Goal: Check status: Check status

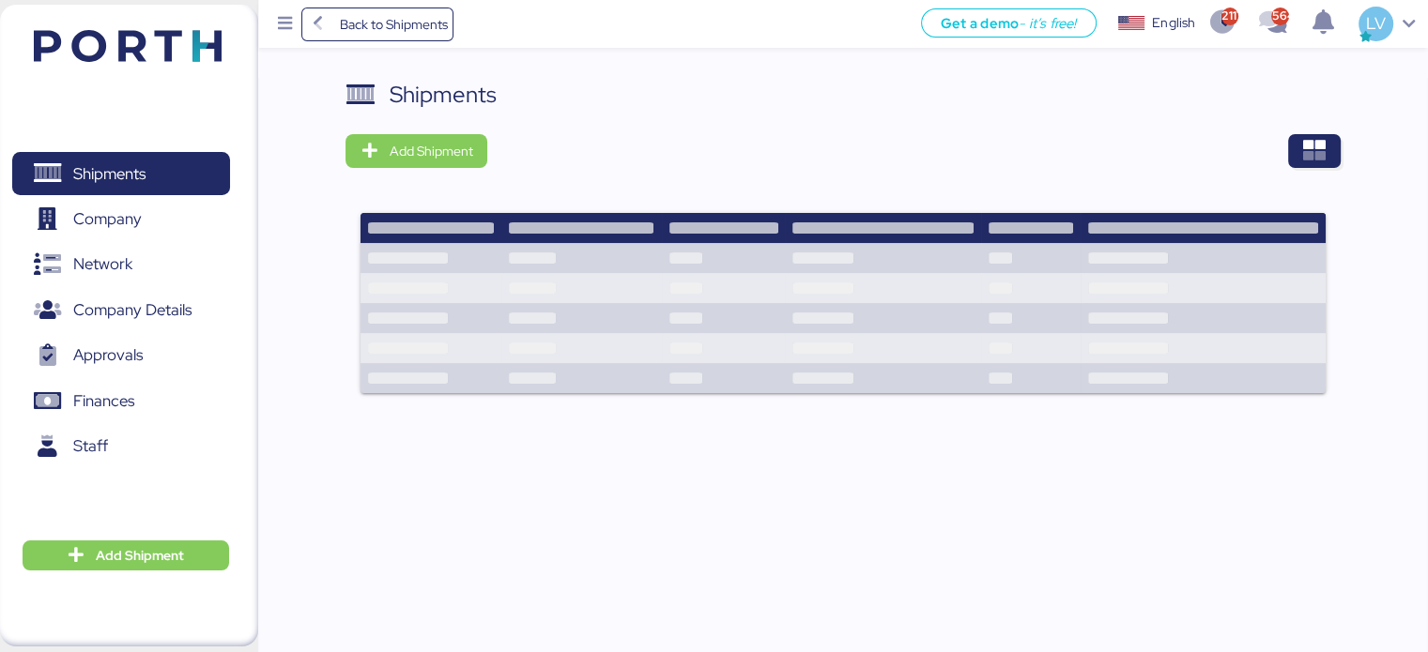
click at [1343, 142] on div "Shipments Add Shipment" at bounding box center [843, 389] width 1170 height 623
click at [1314, 146] on icon "button" at bounding box center [1314, 151] width 23 height 23
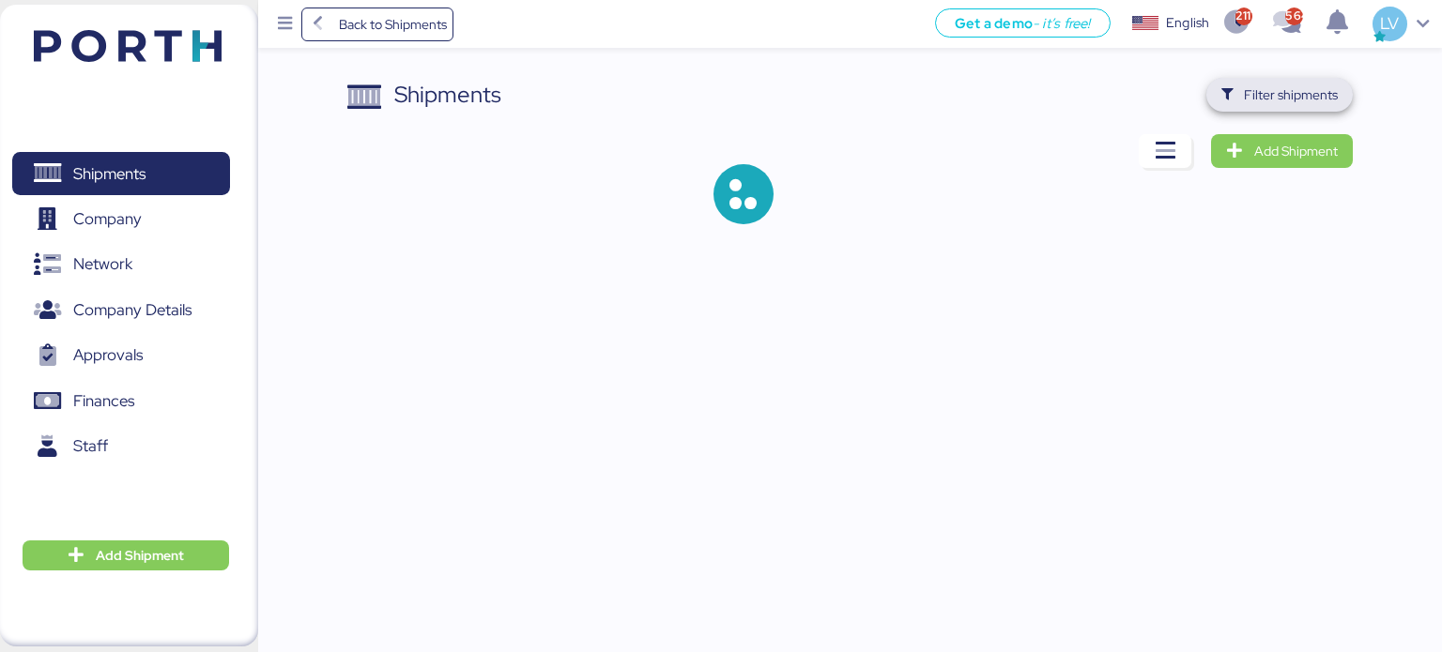
click at [1311, 105] on span "Filter shipments" at bounding box center [1291, 95] width 94 height 23
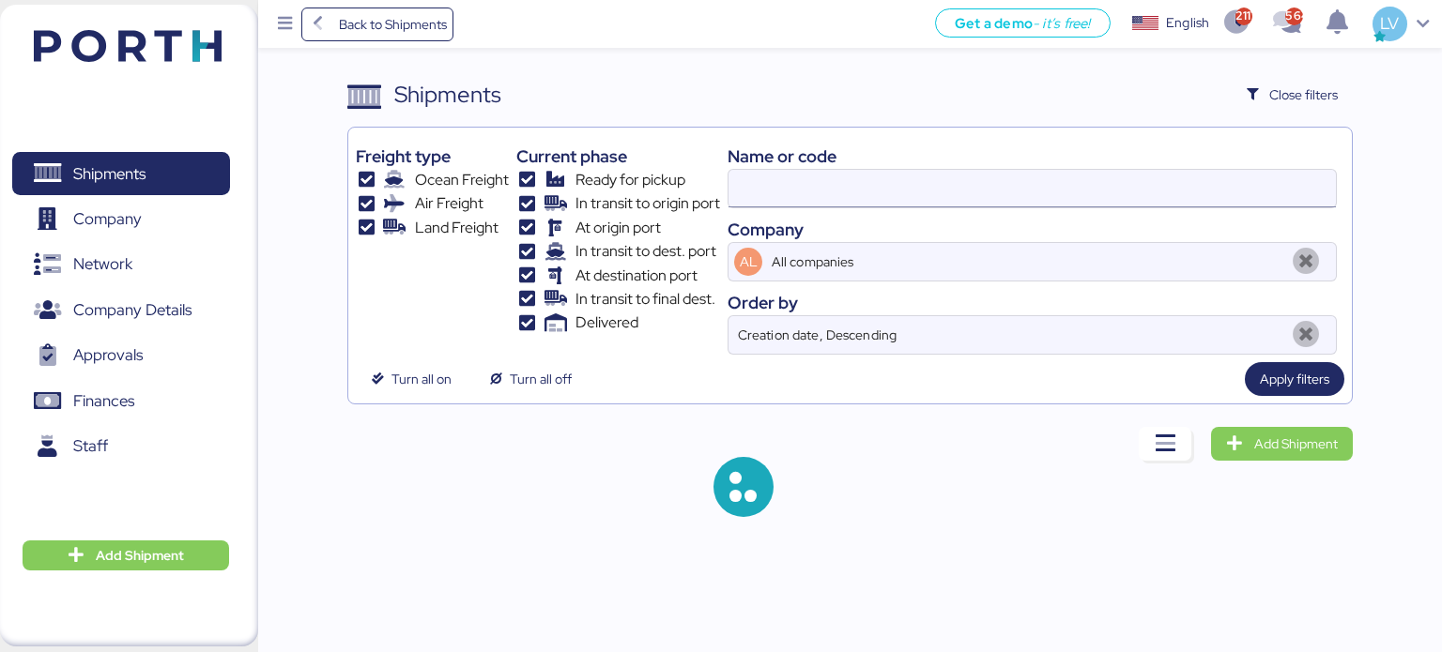
click at [1210, 179] on input at bounding box center [1032, 189] width 607 height 38
paste input "CNICB25007343"
click at [1028, 163] on div "Name or code" at bounding box center [1032, 156] width 609 height 25
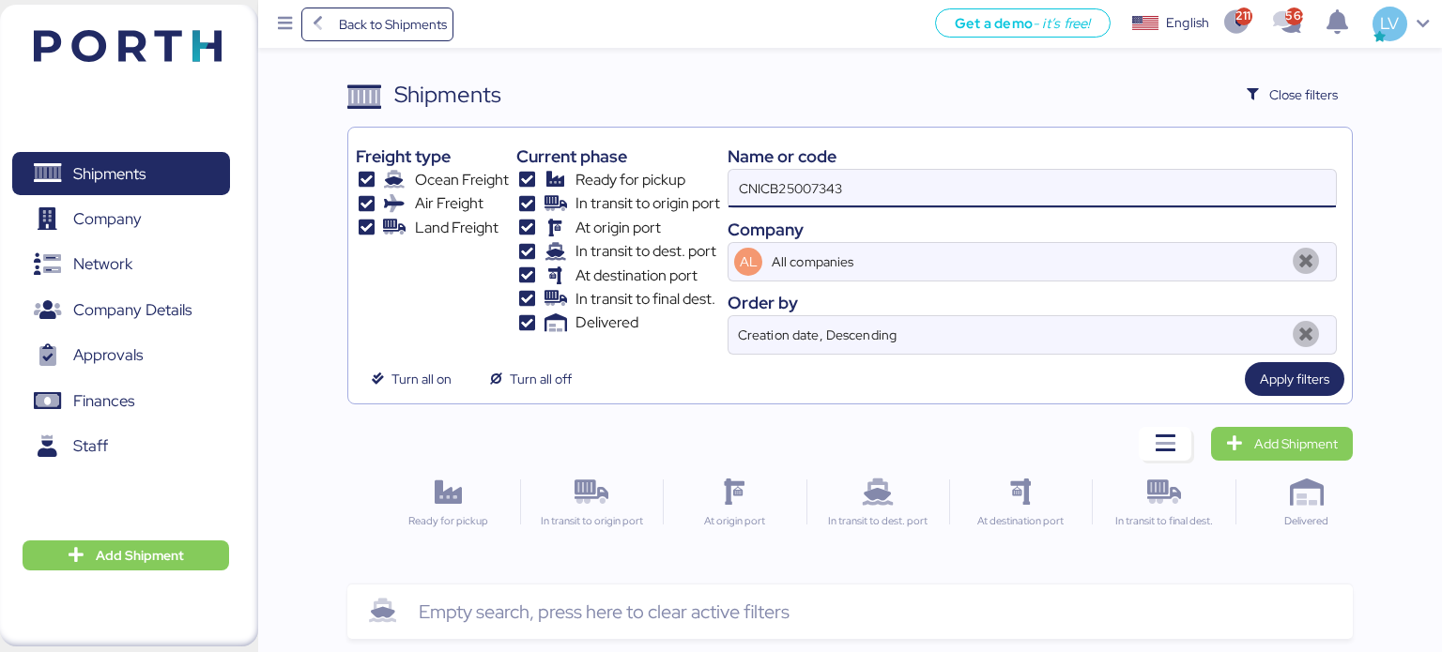
click at [1019, 194] on input "CNICB25007343" at bounding box center [1032, 189] width 607 height 38
type input "CNICB25007343"
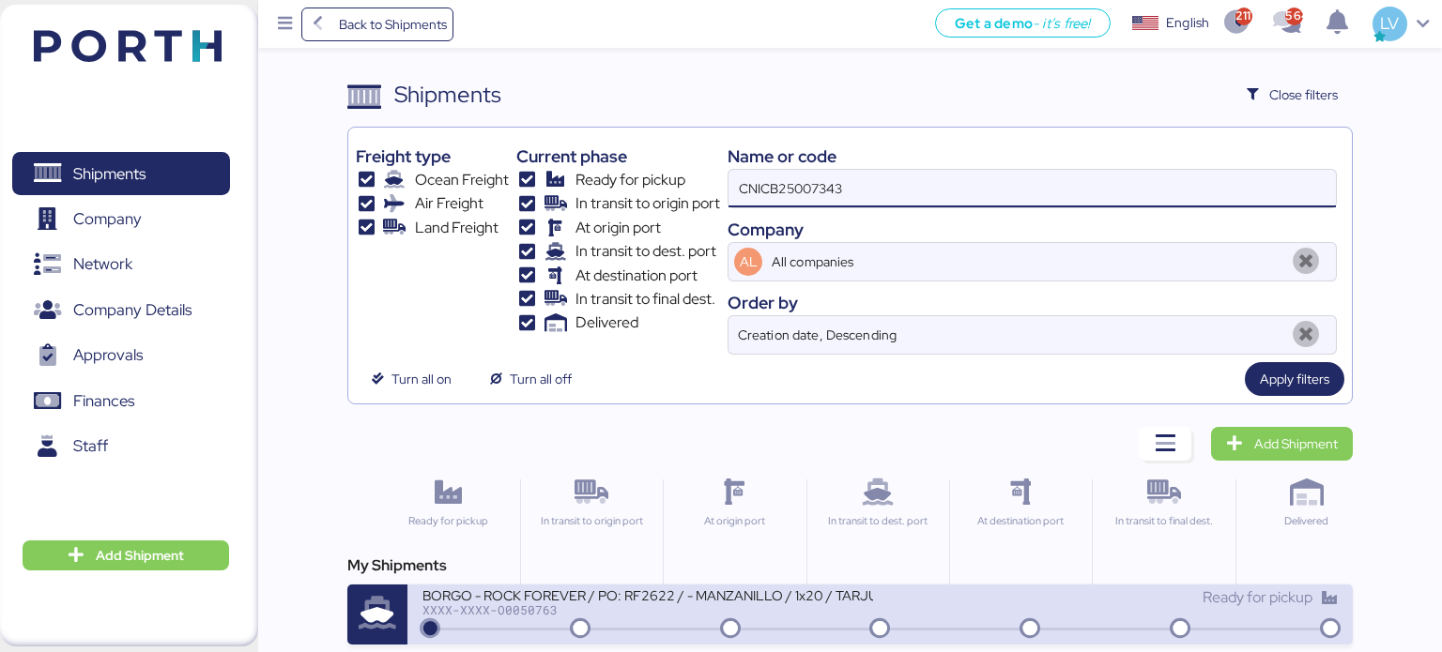
click at [857, 607] on div "XXXX-XXXX-O0050763" at bounding box center [647, 610] width 451 height 13
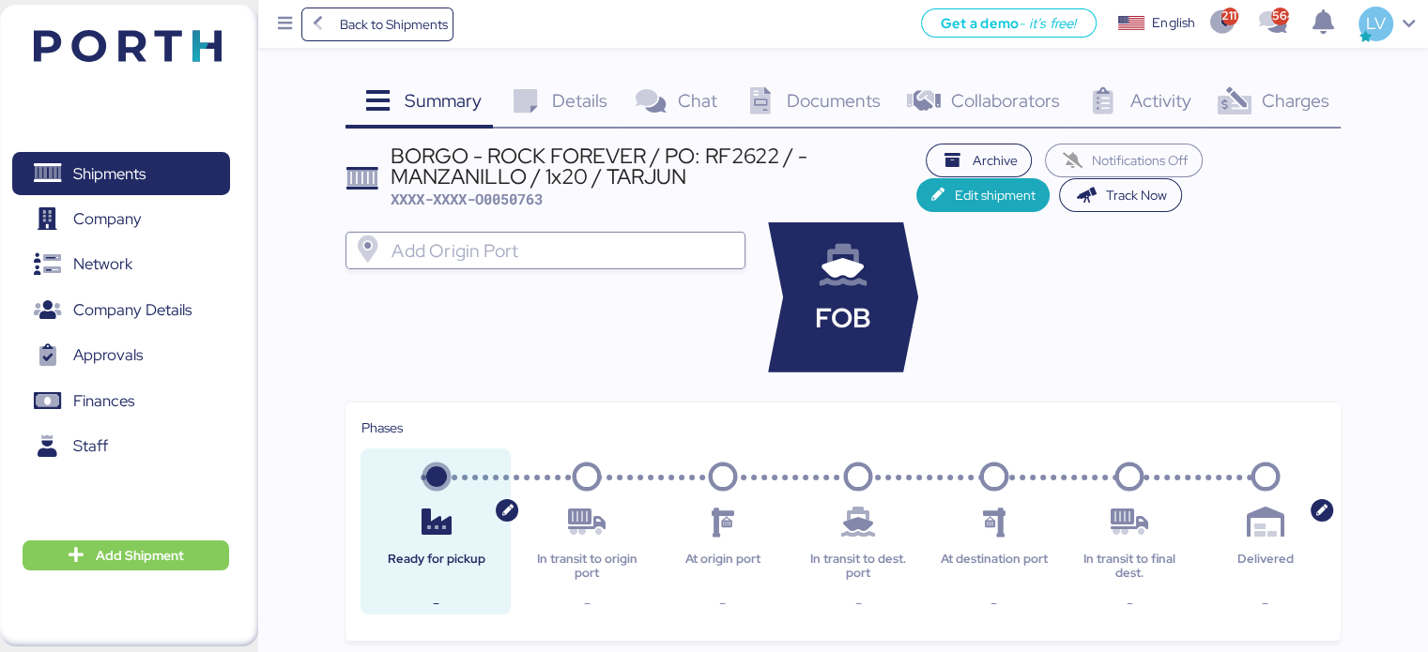
click at [1206, 87] on div "Charges 0" at bounding box center [1272, 103] width 138 height 51
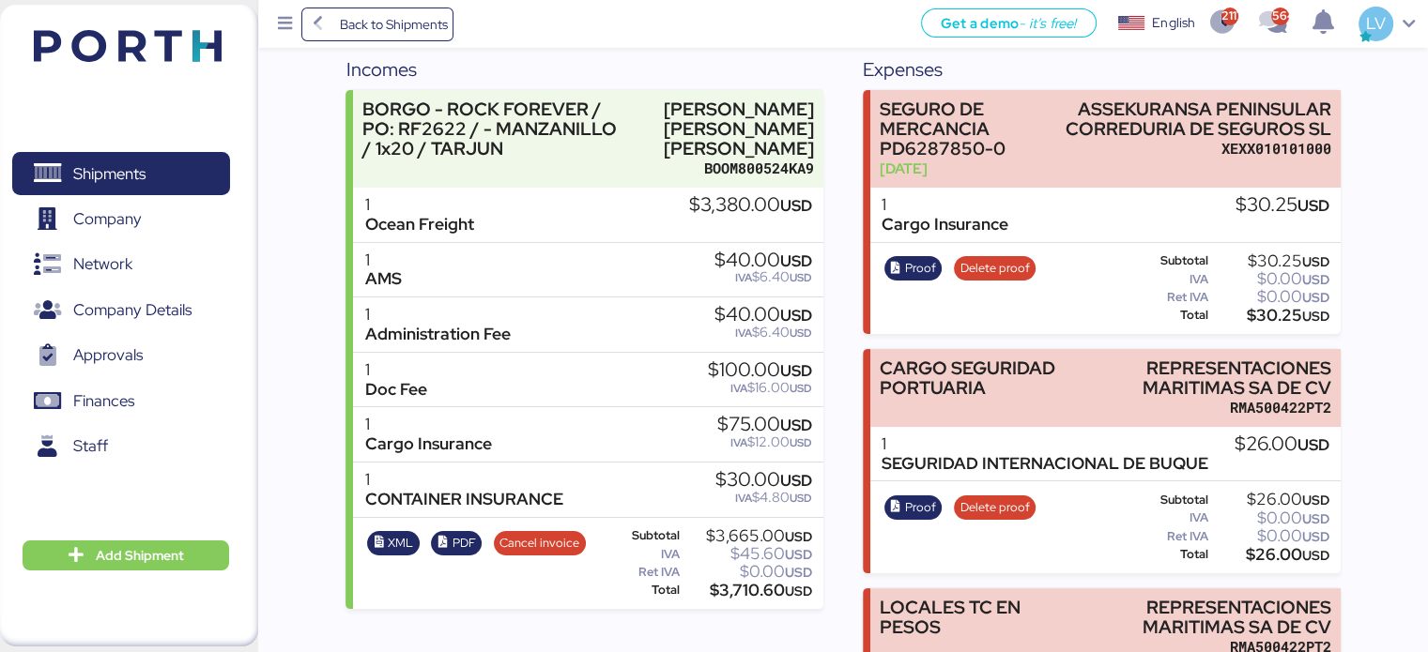
scroll to position [91, 0]
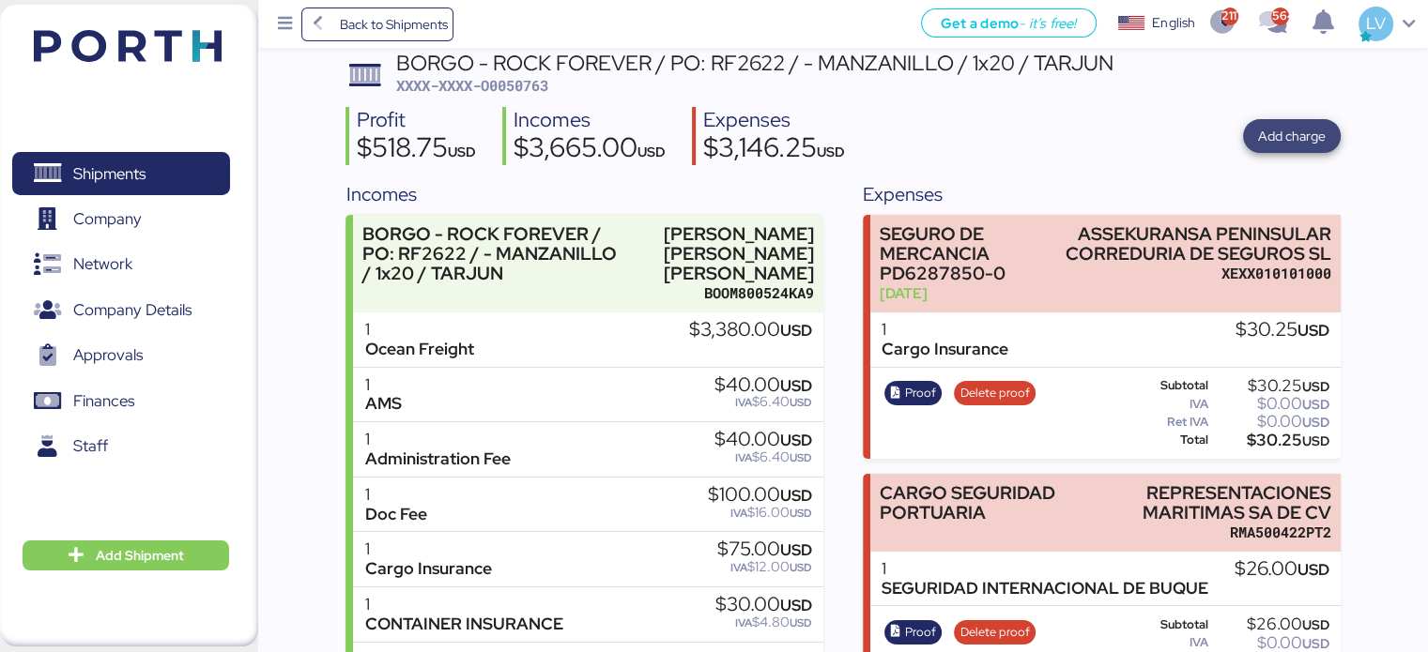
click at [1277, 119] on span "Add charge" at bounding box center [1292, 136] width 98 height 34
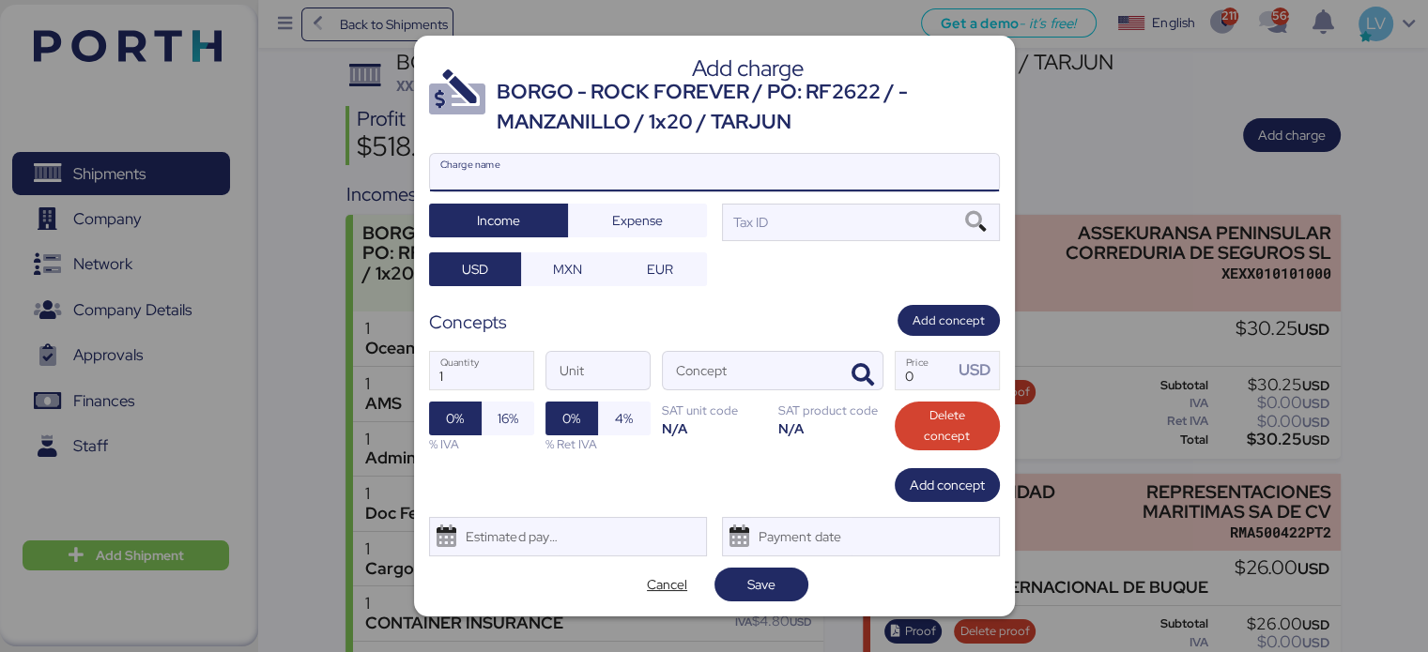
click at [758, 178] on input "Charge name" at bounding box center [714, 173] width 569 height 38
click at [565, 174] on input "CARGOS LOCALES" at bounding box center [714, 173] width 569 height 38
type input "CARGOS LOCALES"
click at [653, 591] on span "Cancel" at bounding box center [667, 585] width 40 height 23
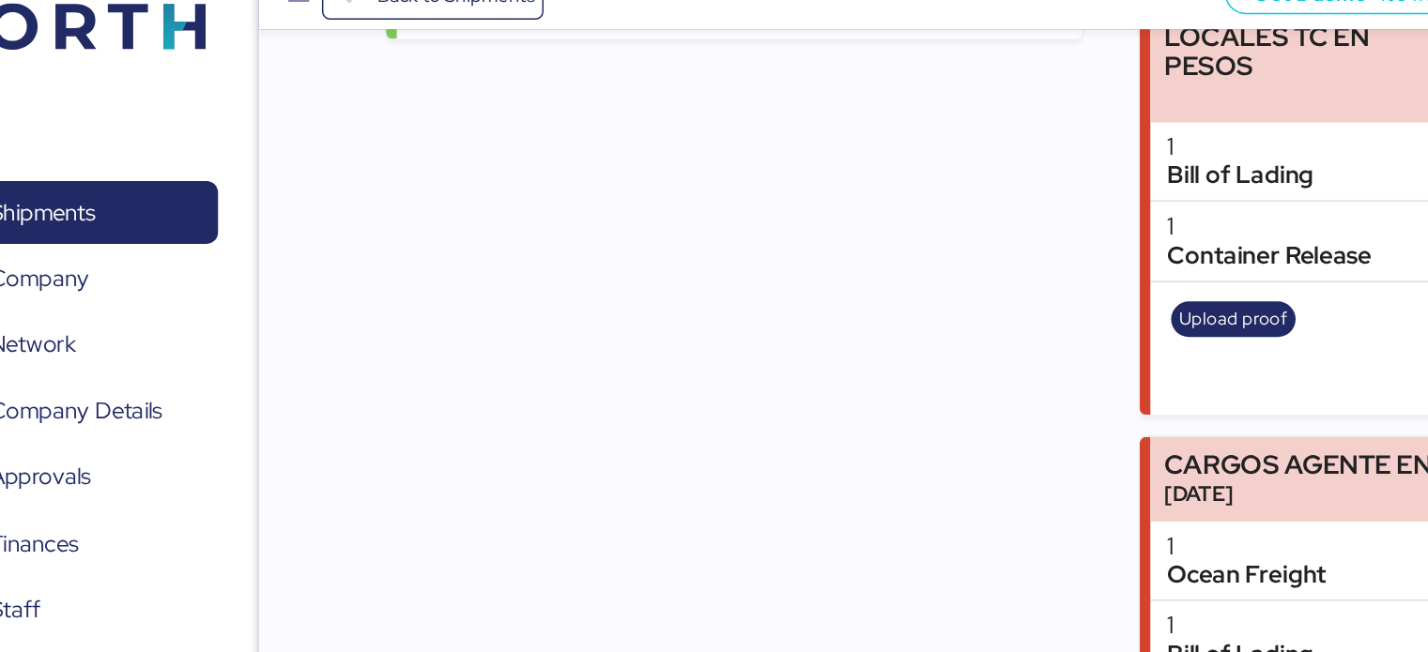
scroll to position [771, 0]
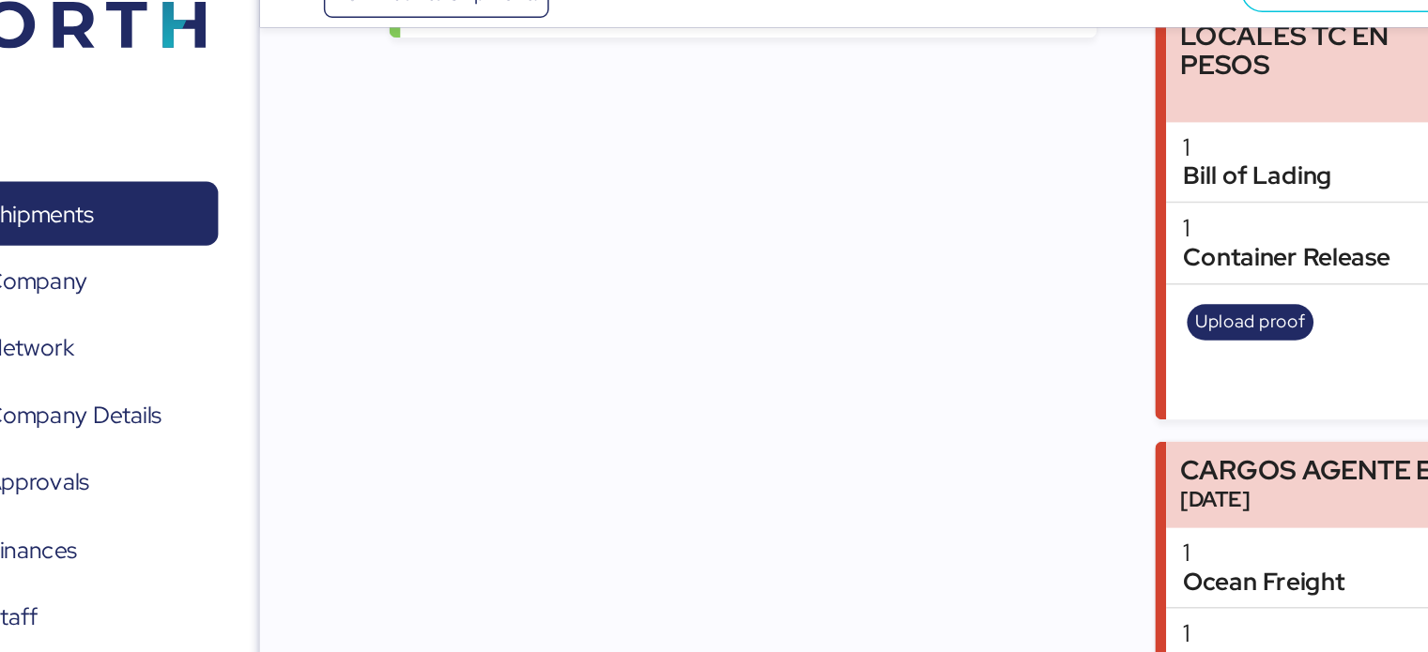
drag, startPoint x: 417, startPoint y: 188, endPoint x: 424, endPoint y: 146, distance: 42.9
click at [424, 146] on div "Incomes BORGO - ROCK FOREVER / PO: RF2622 / - MANZANILLO / 1x20 / TARJUN [PERSO…" at bounding box center [583, 72] width 477 height 1142
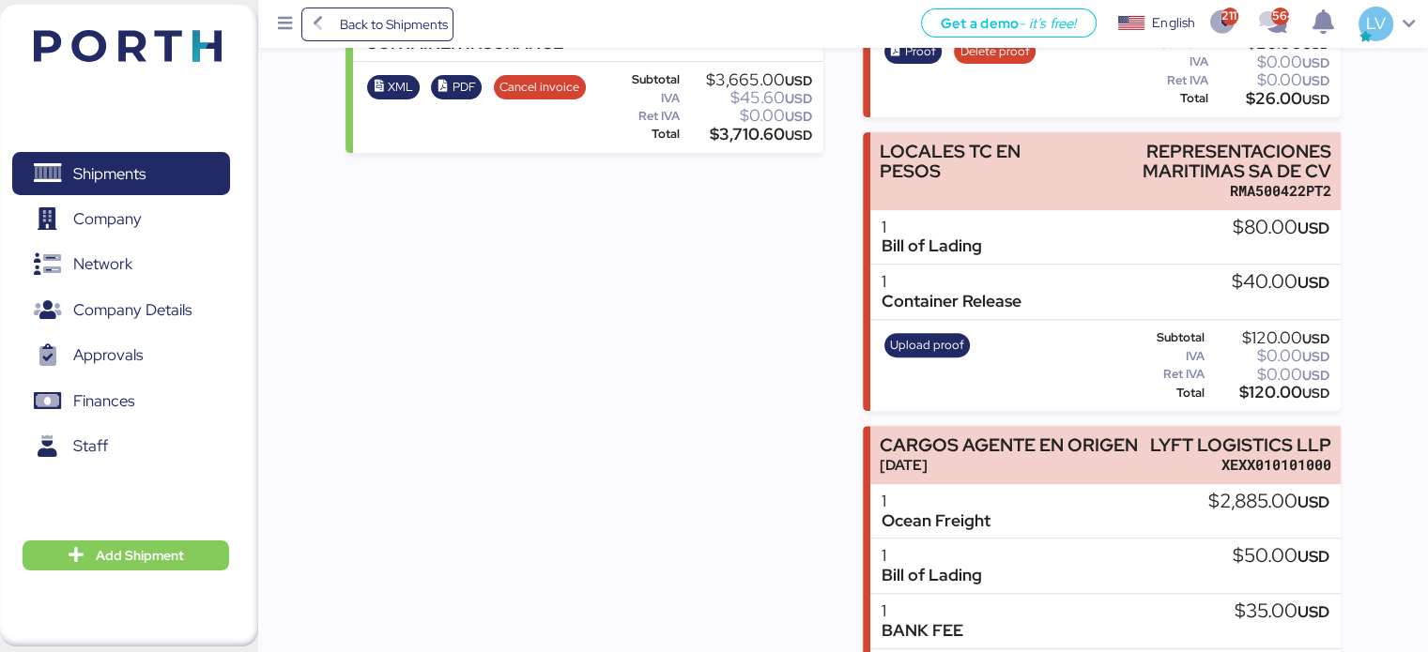
scroll to position [672, 0]
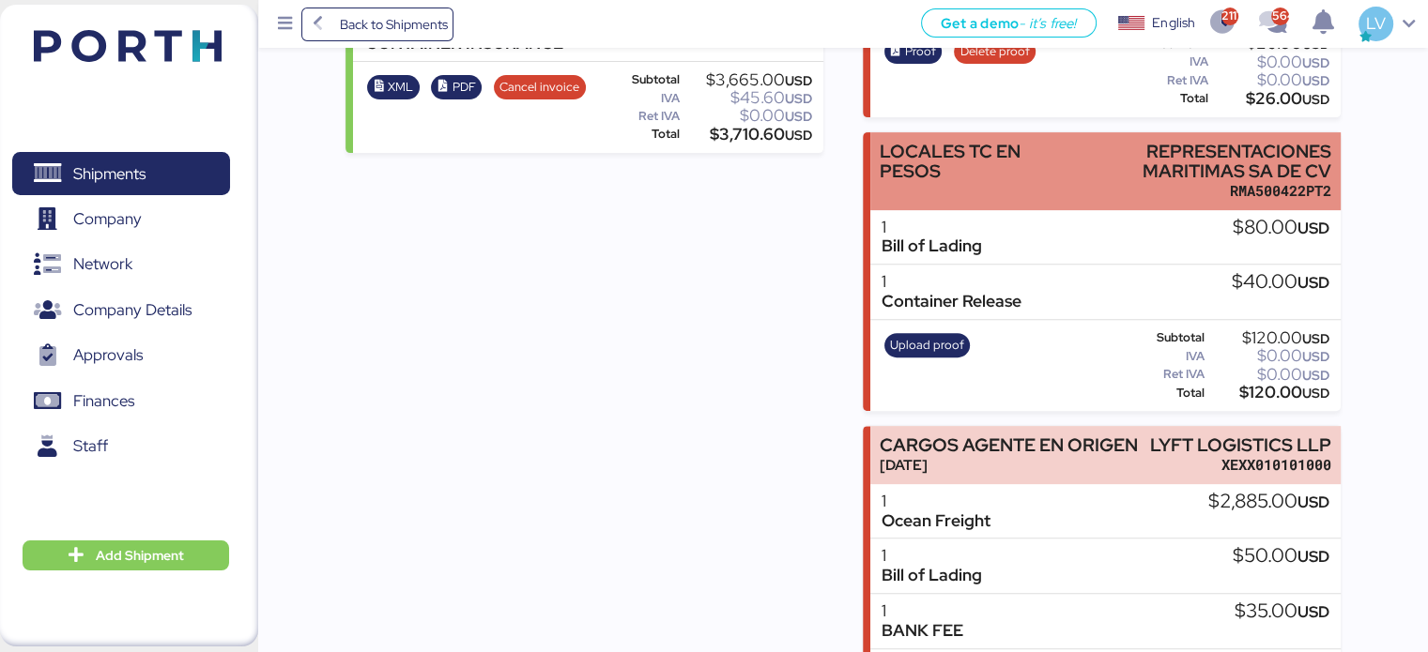
click at [1234, 202] on div "LOCALES TC EN PESOS REPRESENTACIONES MARITIMAS SA DE CV RMA500422PT2" at bounding box center [1104, 171] width 469 height 78
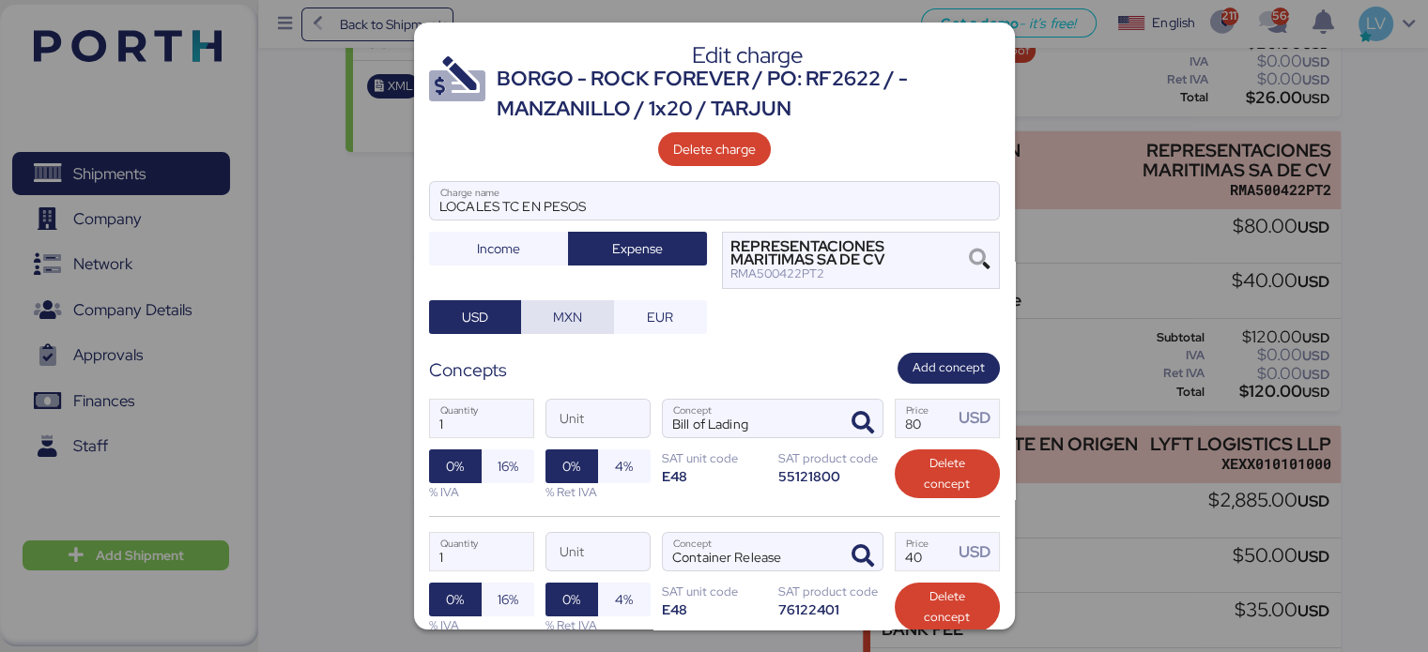
click at [585, 311] on span "MXN" at bounding box center [567, 317] width 63 height 26
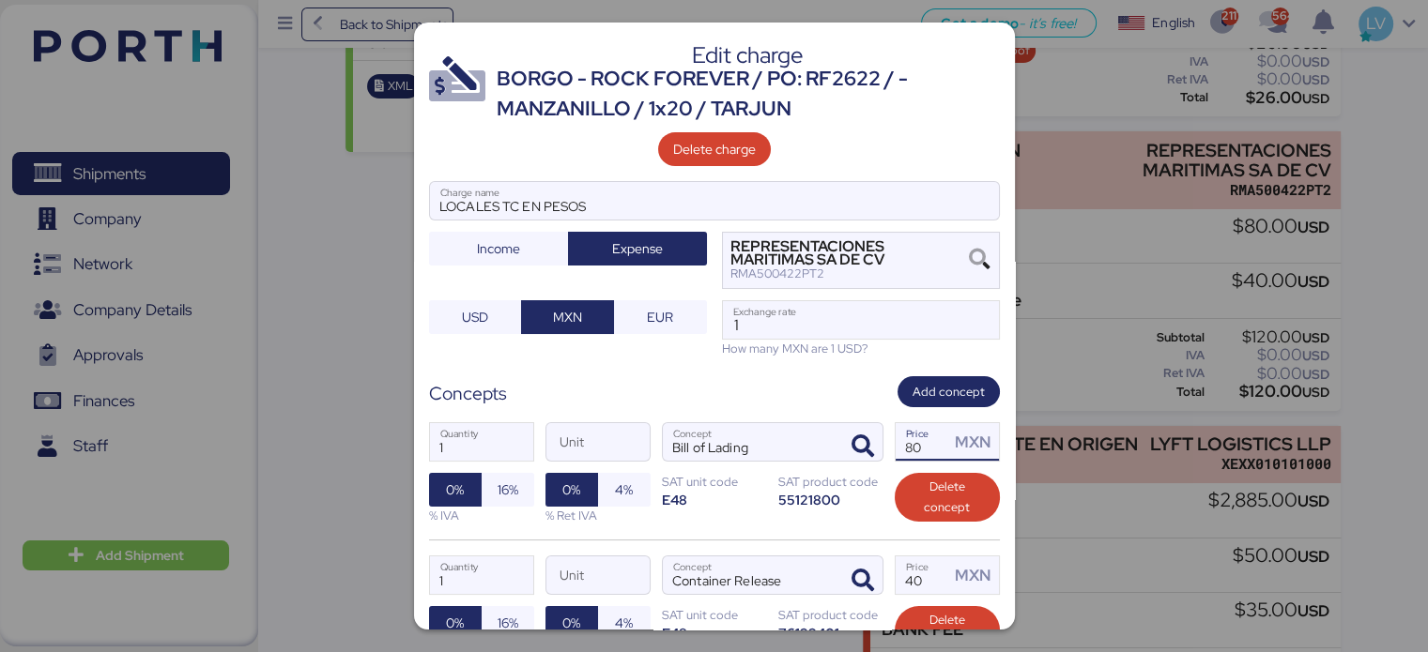
click at [913, 444] on input "80" at bounding box center [923, 442] width 54 height 38
type input "8"
paste input "1741.50"
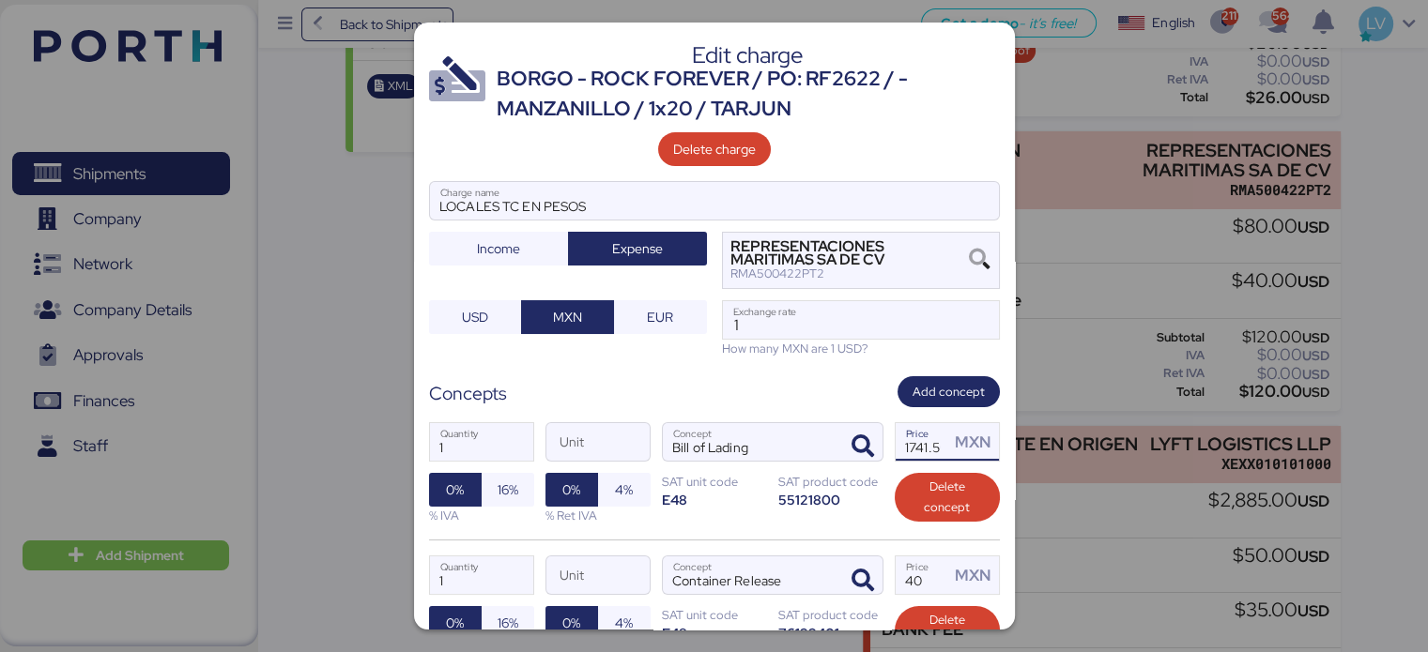
scroll to position [0, 10]
type input "1741.5"
click at [528, 478] on span "16%" at bounding box center [508, 490] width 53 height 34
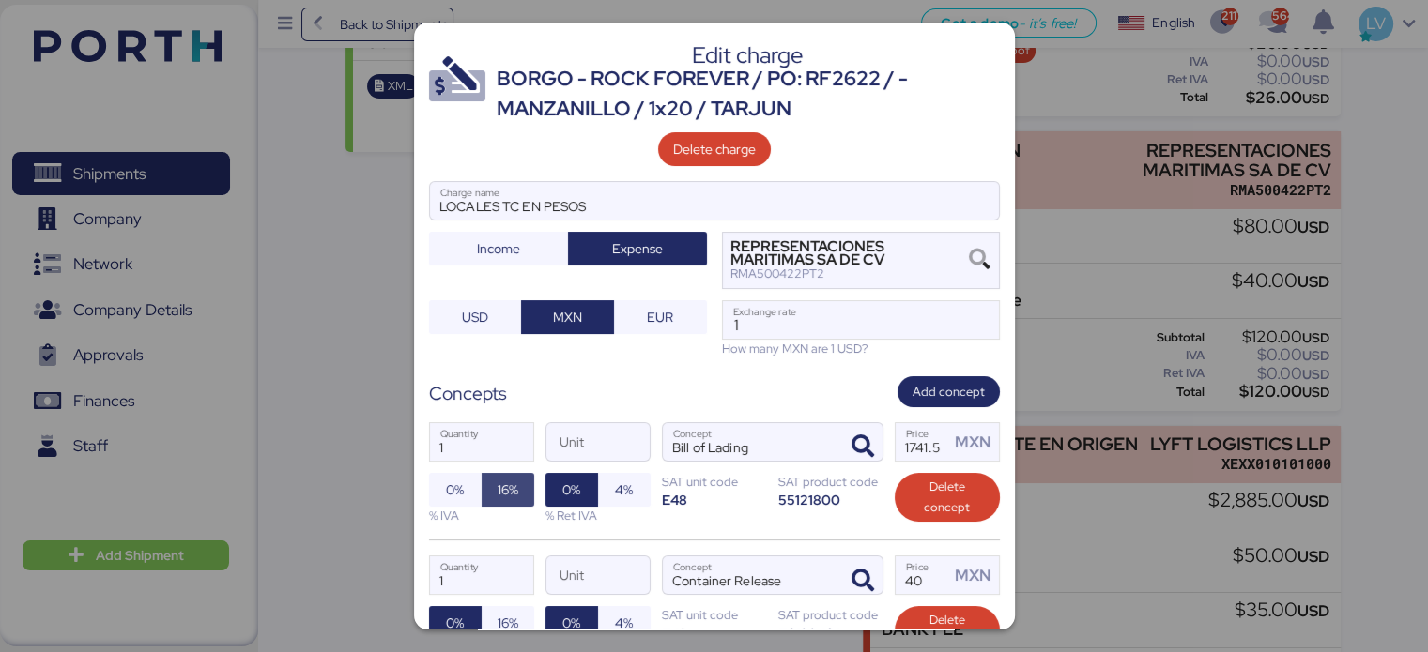
scroll to position [189, 0]
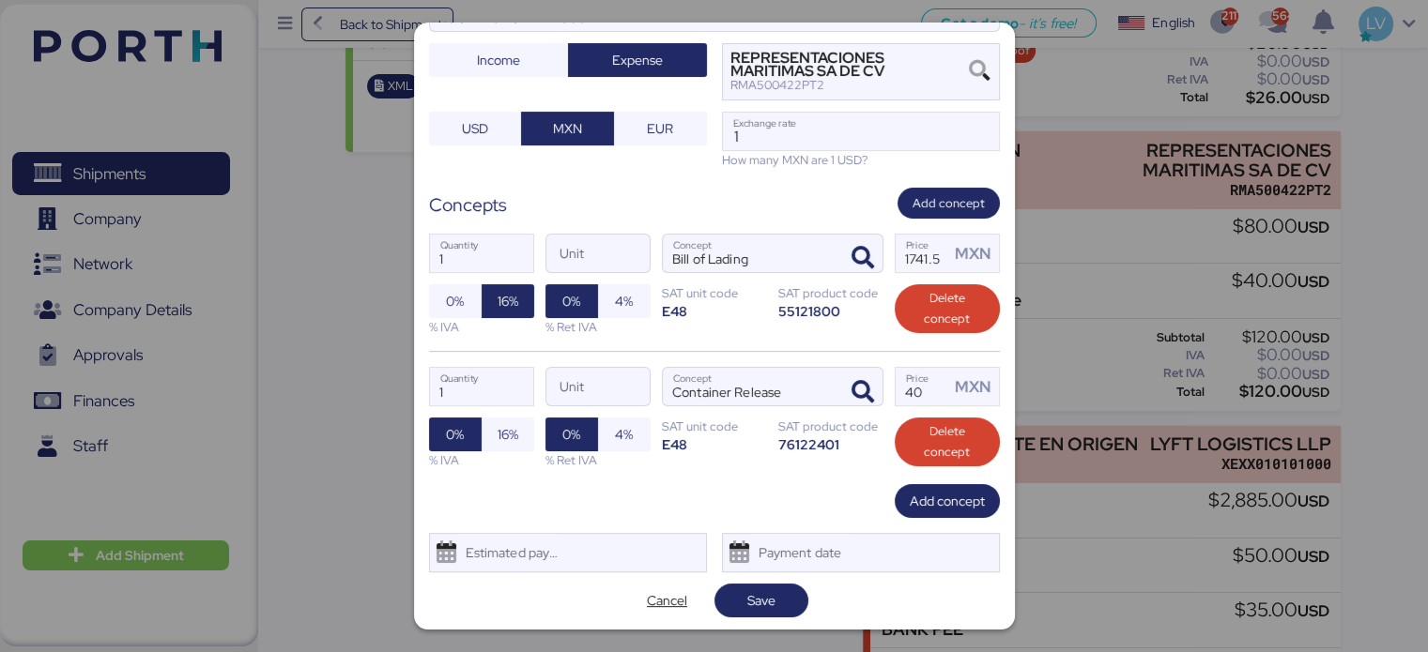
click at [503, 412] on div "1 Quantity Unit Container Release Concept 40 Price MXN 0% 16% % IVA 0% 4% % Ret…" at bounding box center [714, 417] width 571 height 133
click at [502, 423] on span "16%" at bounding box center [508, 434] width 21 height 23
click at [907, 385] on input "40" at bounding box center [923, 387] width 54 height 38
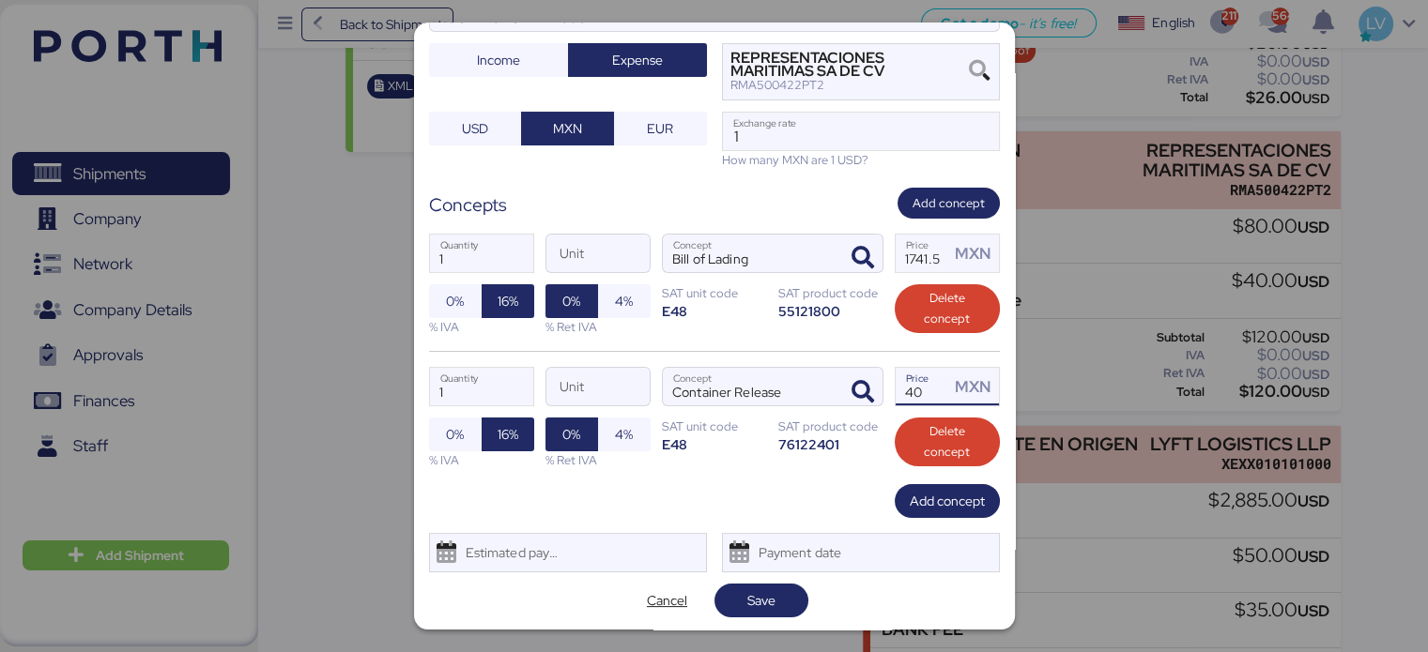
paste input "870.75"
type input "870.75"
click at [774, 588] on span "Save" at bounding box center [761, 601] width 64 height 26
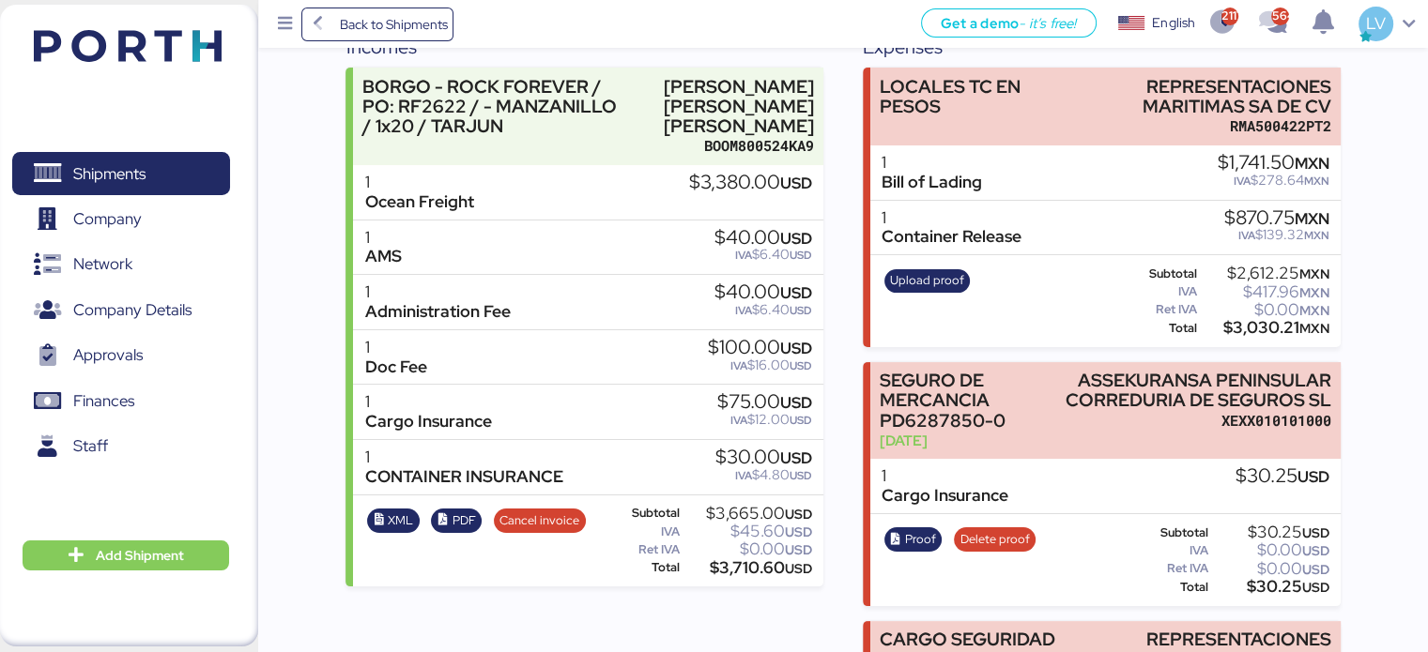
scroll to position [0, 0]
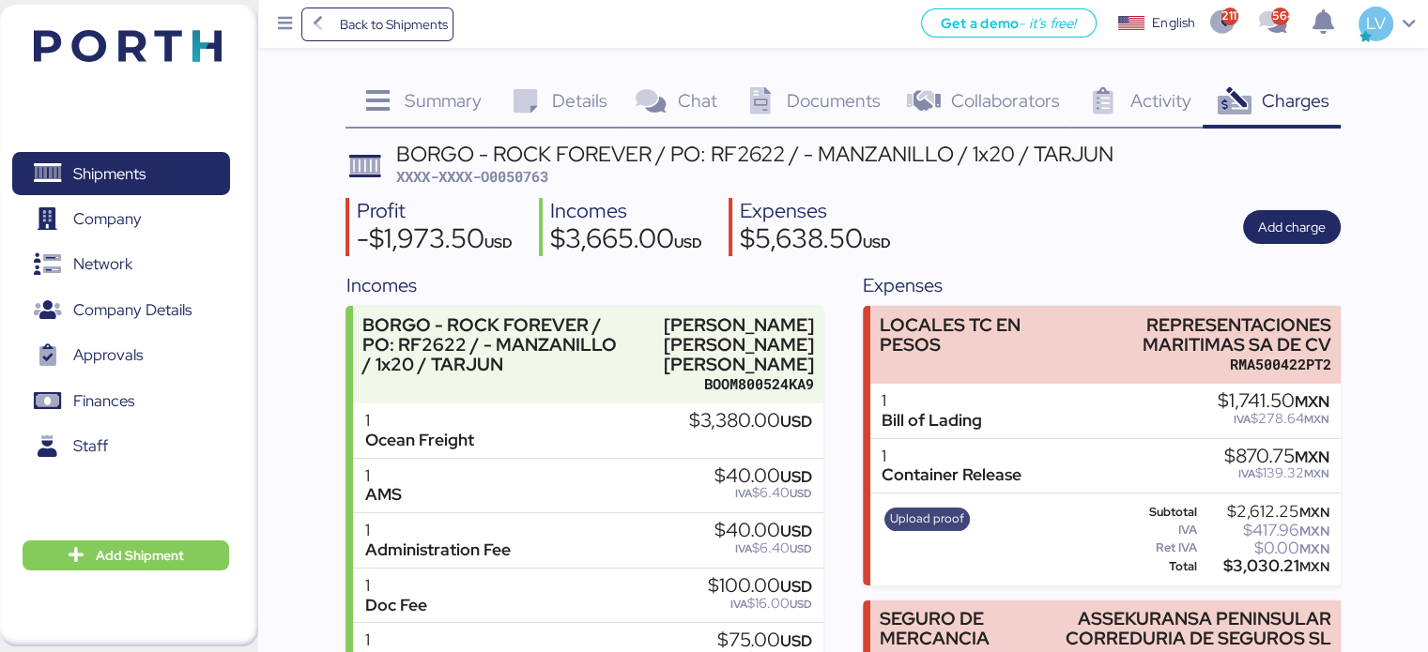
click at [917, 509] on span "Upload proof" at bounding box center [927, 519] width 74 height 21
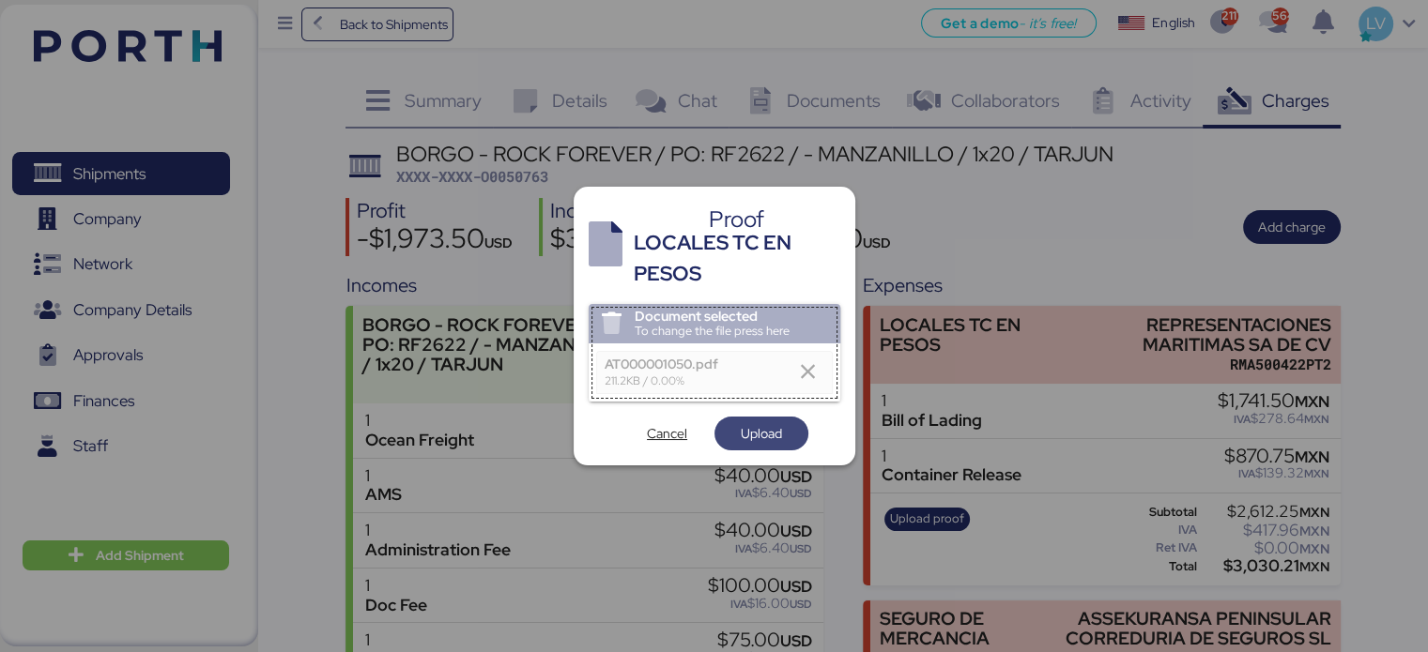
click at [770, 439] on span "Upload" at bounding box center [761, 433] width 41 height 23
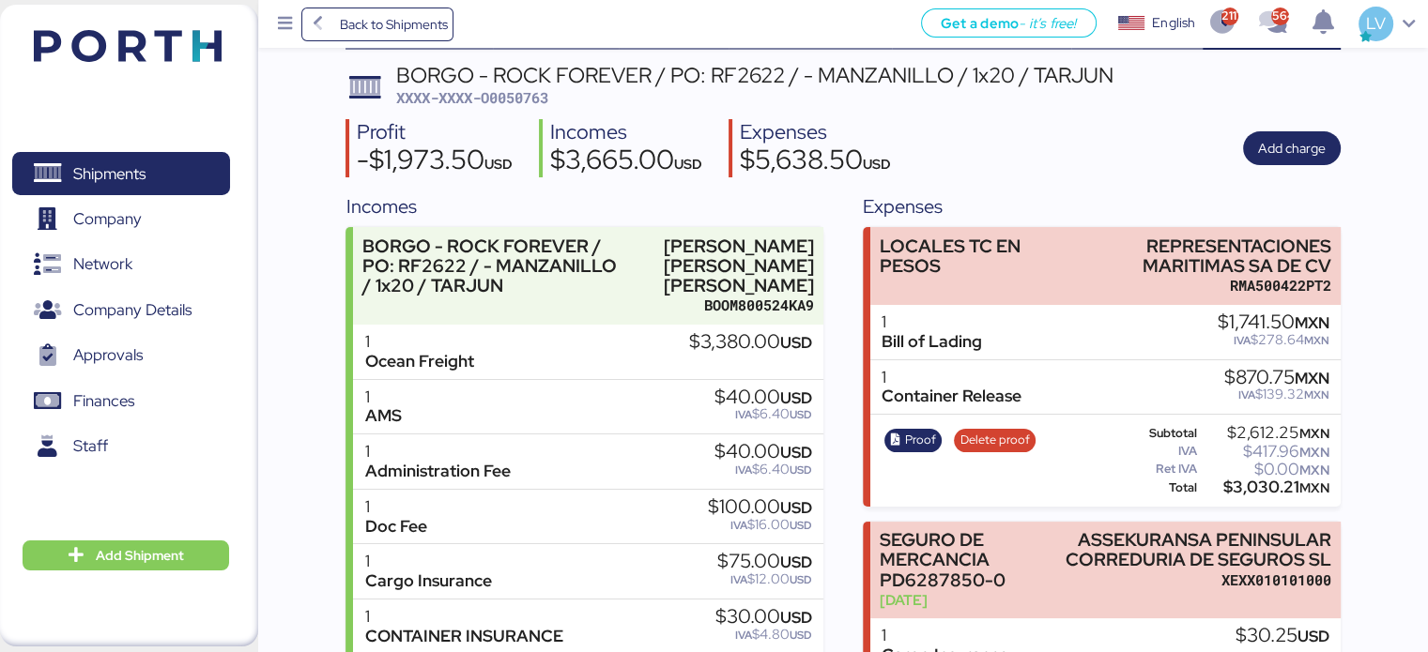
scroll to position [61, 0]
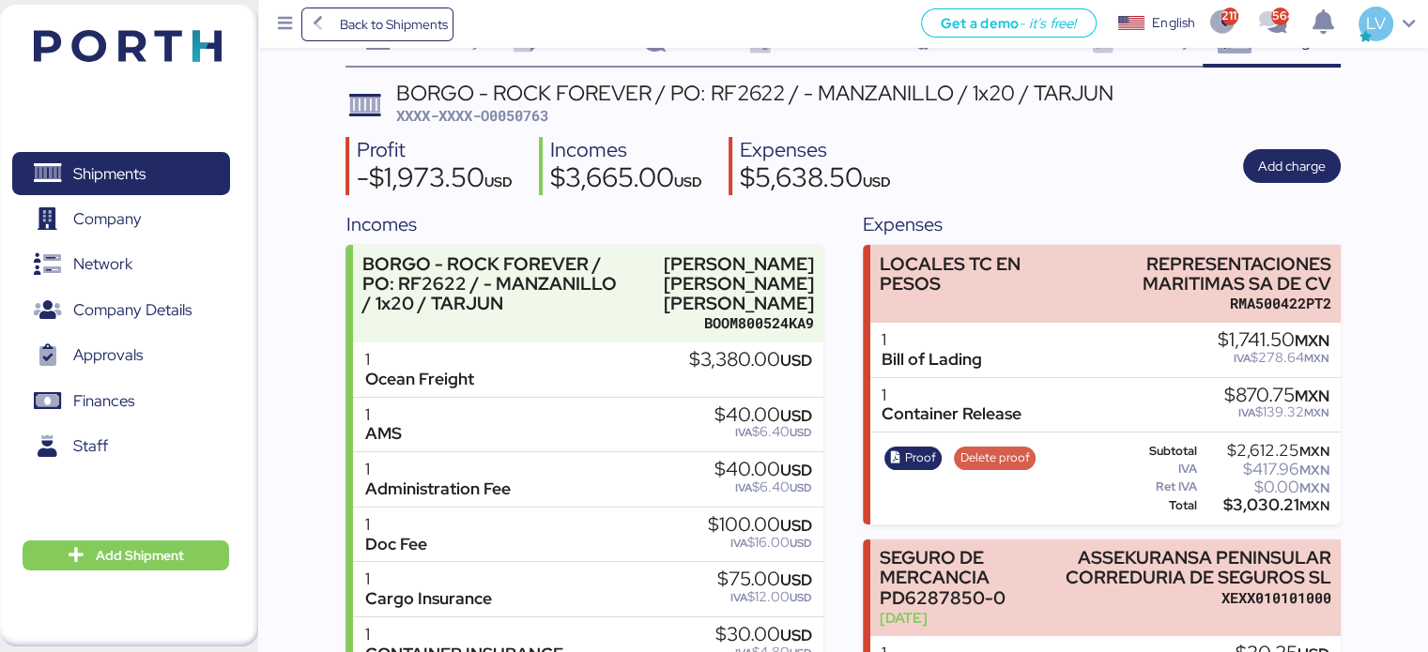
click at [980, 450] on span "Delete proof" at bounding box center [994, 458] width 69 height 21
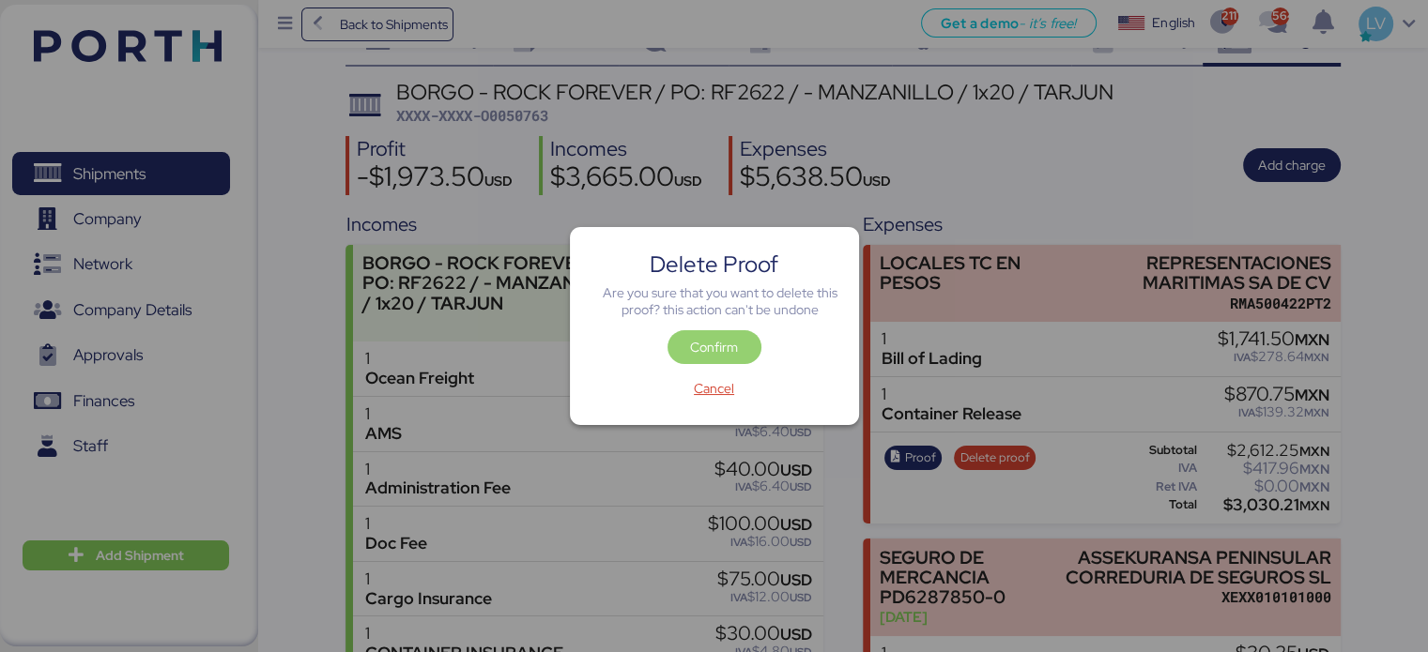
click at [735, 343] on span "Confirm" at bounding box center [714, 347] width 48 height 23
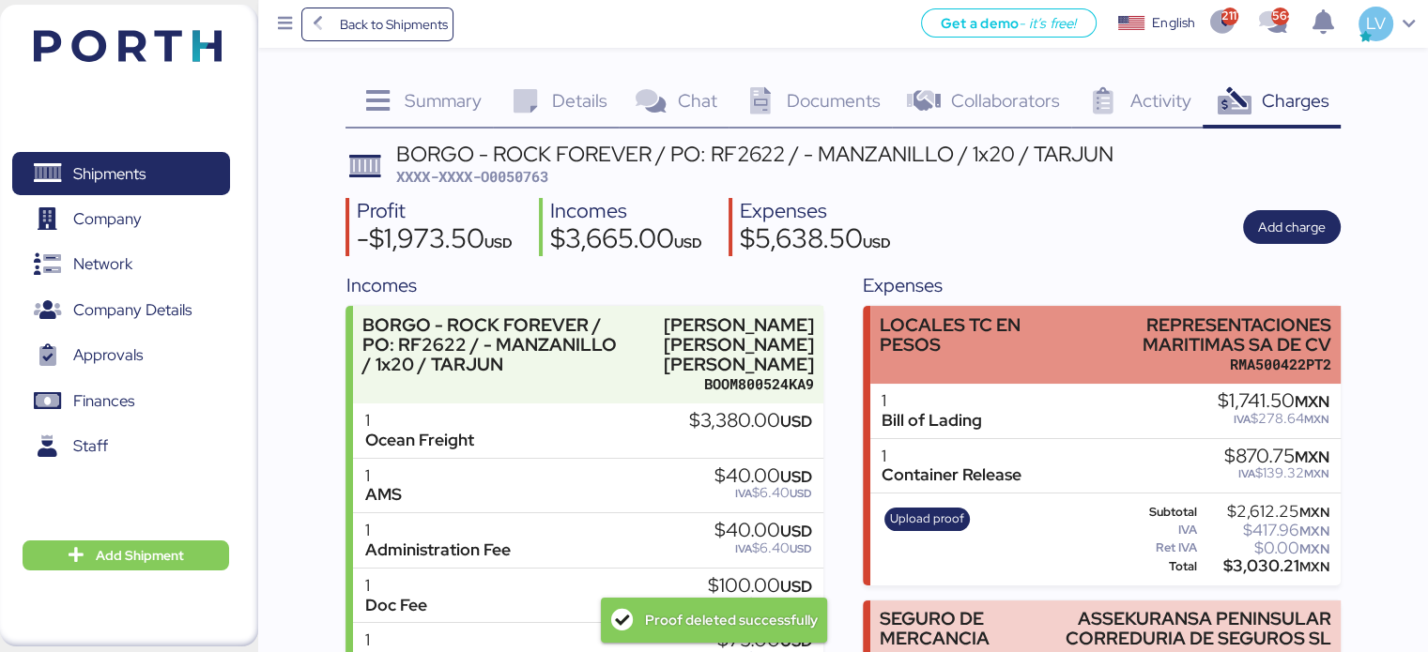
click at [969, 332] on div "LOCALES TC EN PESOS" at bounding box center [966, 334] width 172 height 39
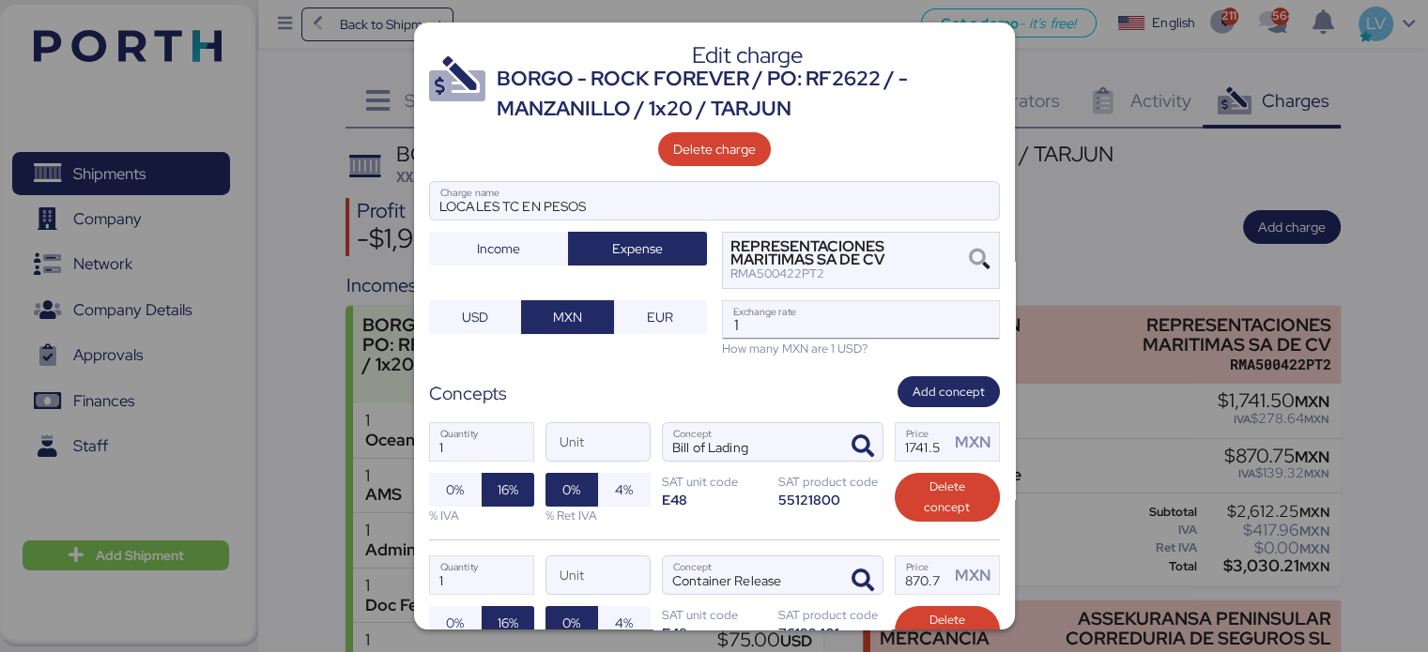
click at [905, 328] on input "1" at bounding box center [861, 320] width 276 height 38
paste input "18.7668"
click at [905, 328] on input "118.7668" at bounding box center [861, 320] width 276 height 38
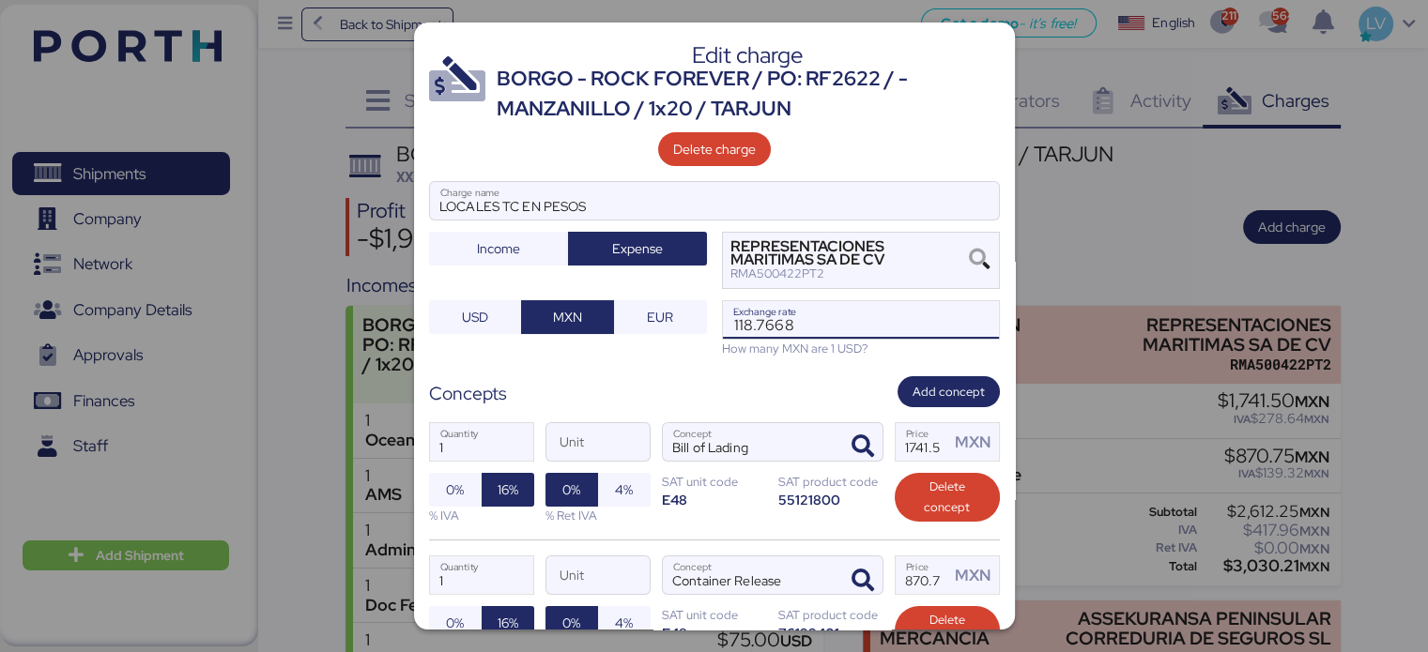
click at [905, 328] on input "118.7668" at bounding box center [861, 320] width 276 height 38
paste input "Exchange rate"
type input "18.7668"
click at [752, 371] on div "Edit charge BORGO - ROCK FOREVER / PO: RF2622 / - MANZANILLO / 1x20 / TARJUN De…" at bounding box center [714, 326] width 601 height 607
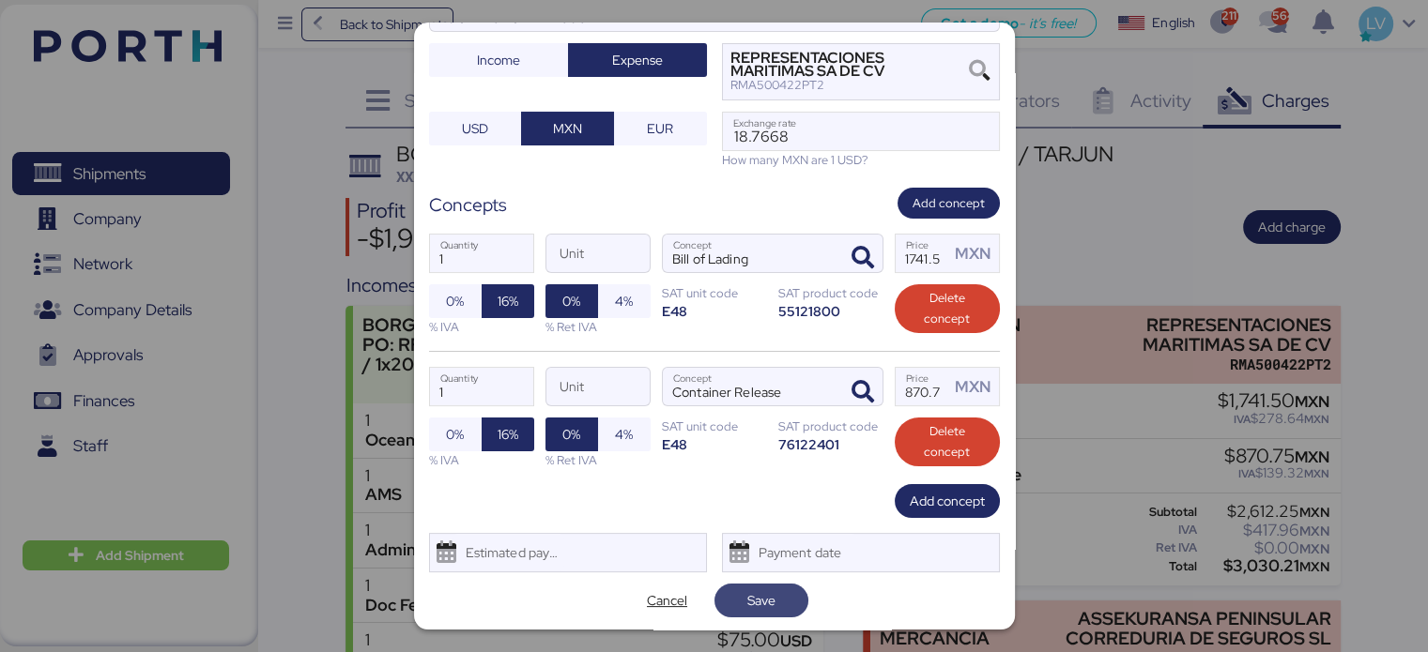
click at [778, 599] on span "Save" at bounding box center [761, 601] width 64 height 26
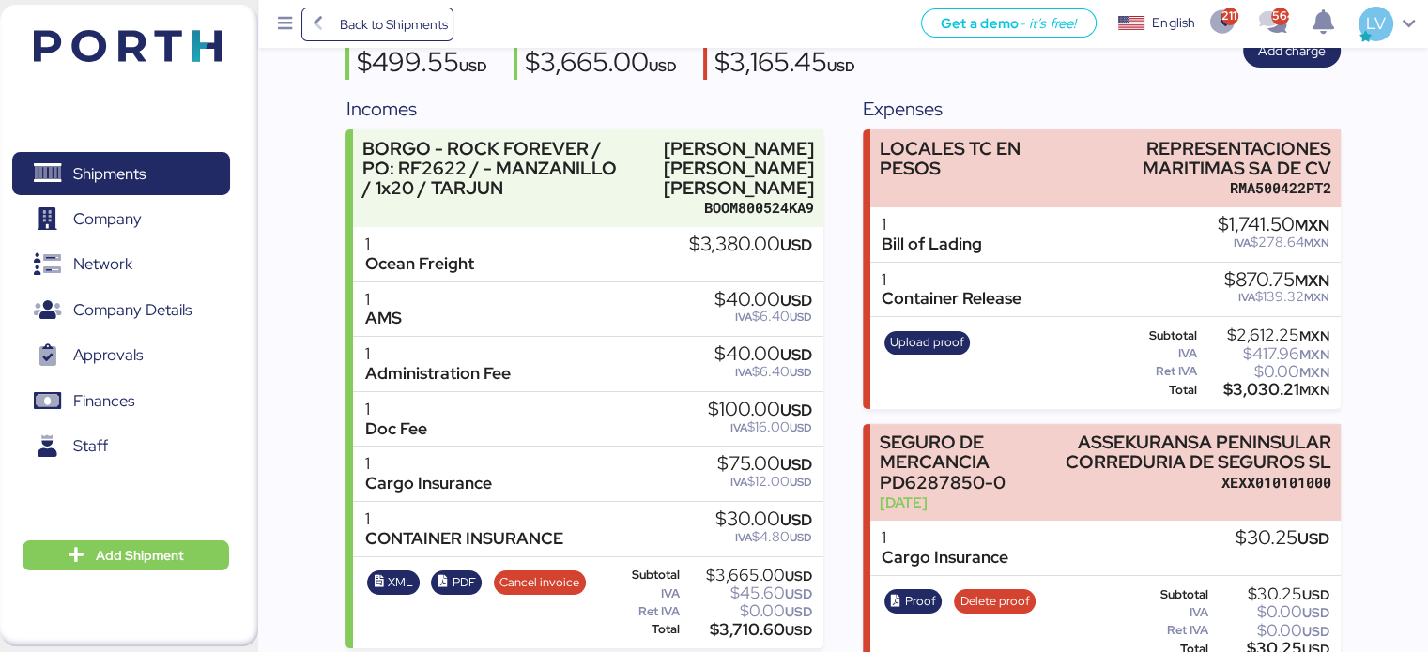
scroll to position [64, 0]
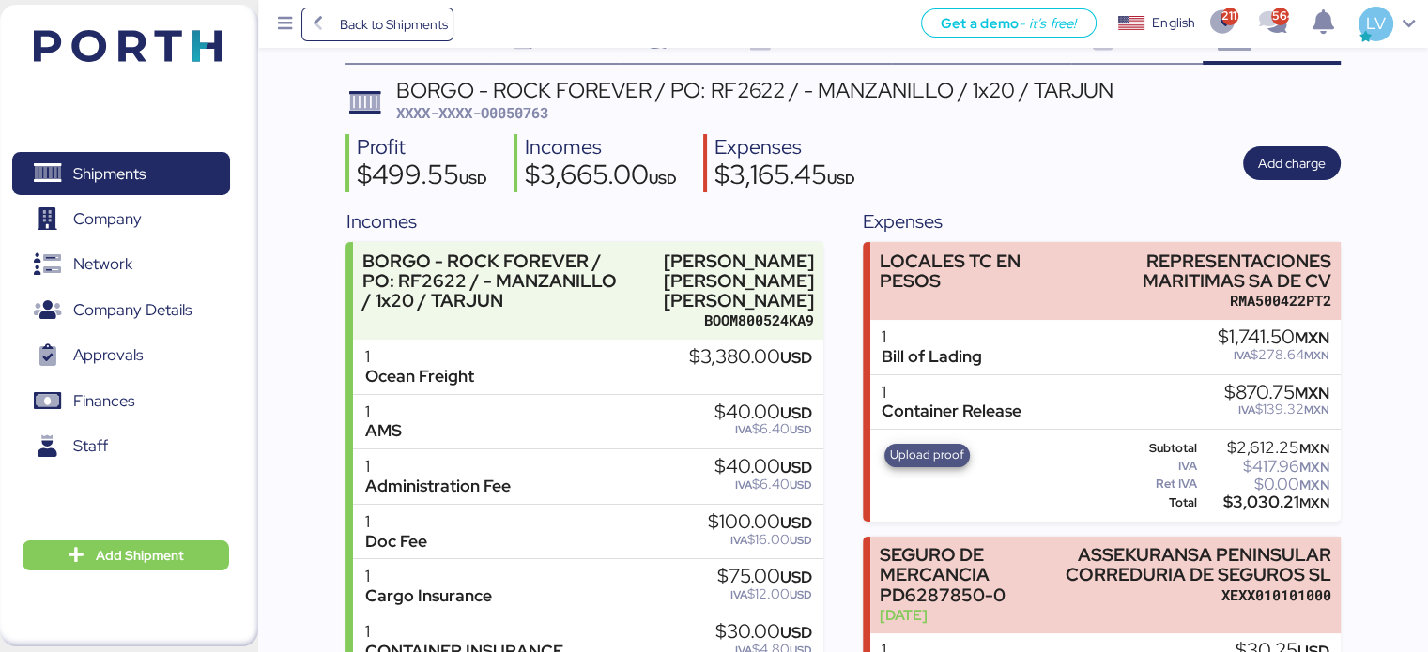
click at [954, 450] on span "Upload proof" at bounding box center [927, 455] width 74 height 21
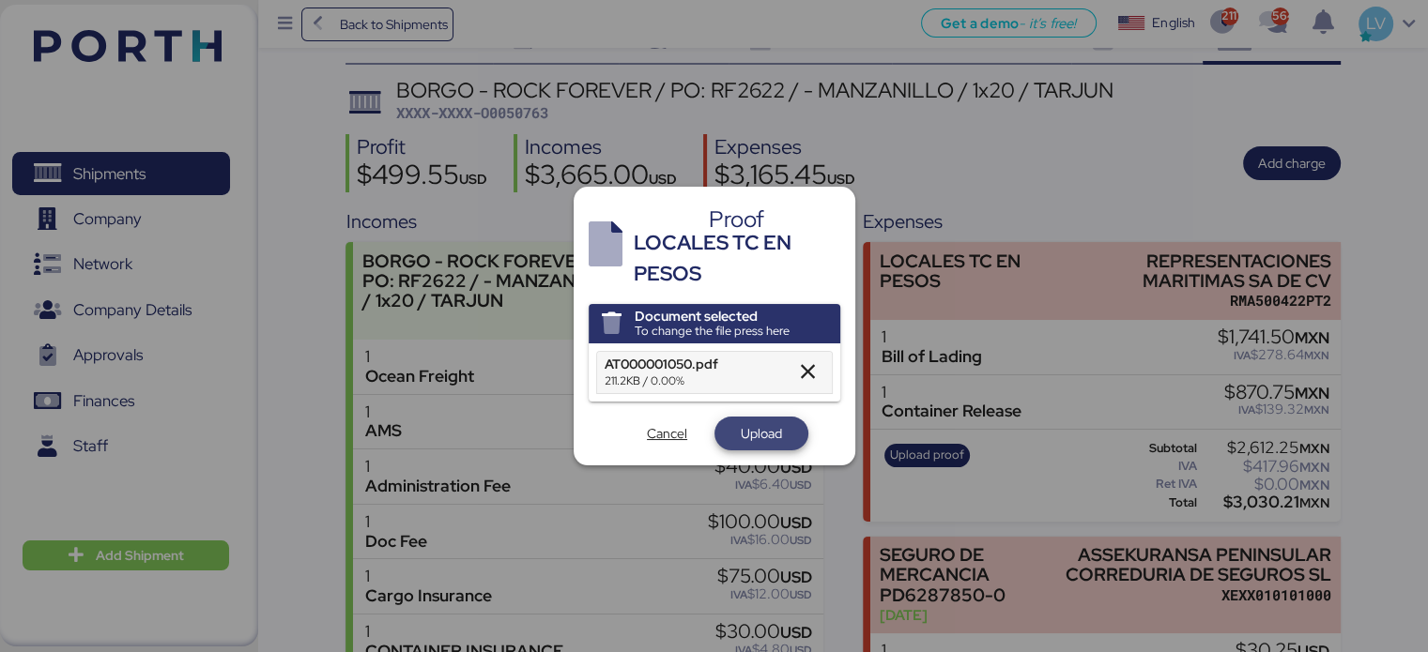
click at [765, 423] on span "Upload" at bounding box center [761, 433] width 41 height 23
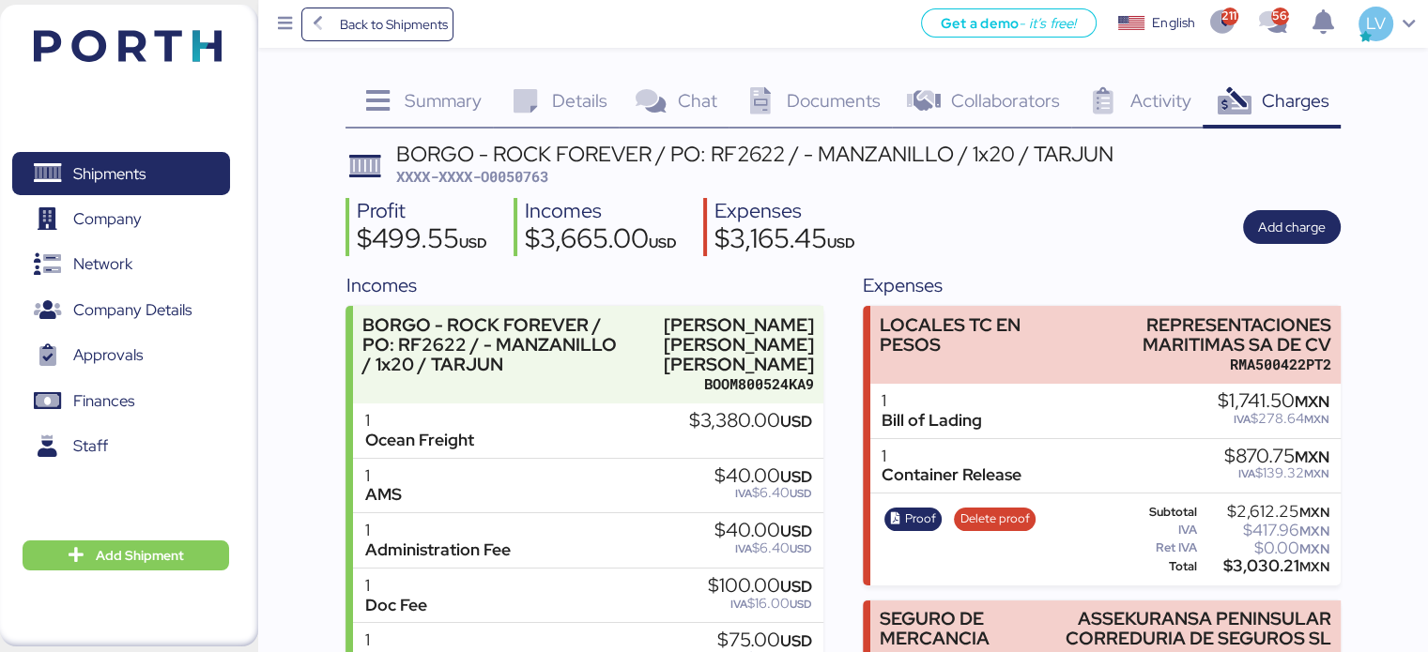
click at [507, 180] on span "XXXX-XXXX-O0050763" at bounding box center [472, 176] width 152 height 19
copy span "O0050763"
click at [507, 180] on span "XXXX-XXXX-O0050763" at bounding box center [472, 176] width 152 height 19
click at [390, 19] on span "Back to Shipments" at bounding box center [393, 24] width 108 height 23
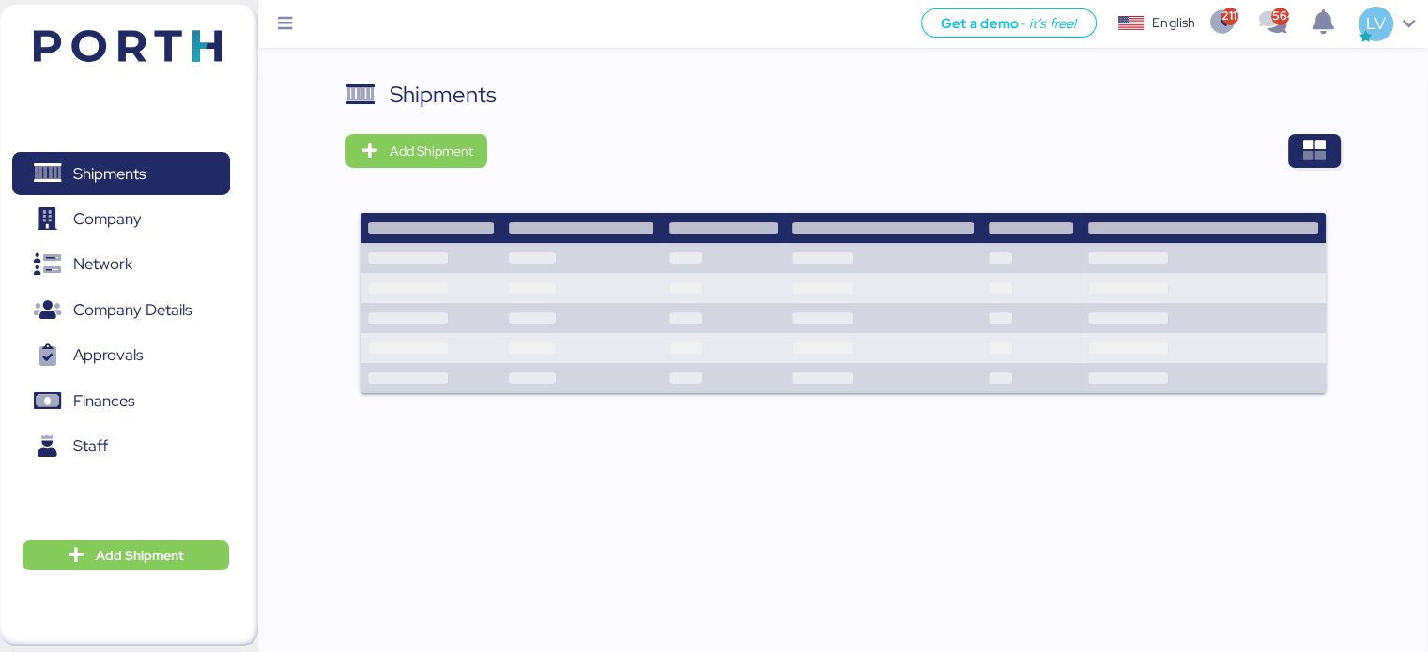
click at [1333, 177] on div "Shipments Add Shipment" at bounding box center [842, 248] width 994 height 340
click at [1322, 176] on div "Shipments Add Shipment" at bounding box center [842, 248] width 994 height 340
click at [1309, 153] on icon "button" at bounding box center [1314, 151] width 23 height 23
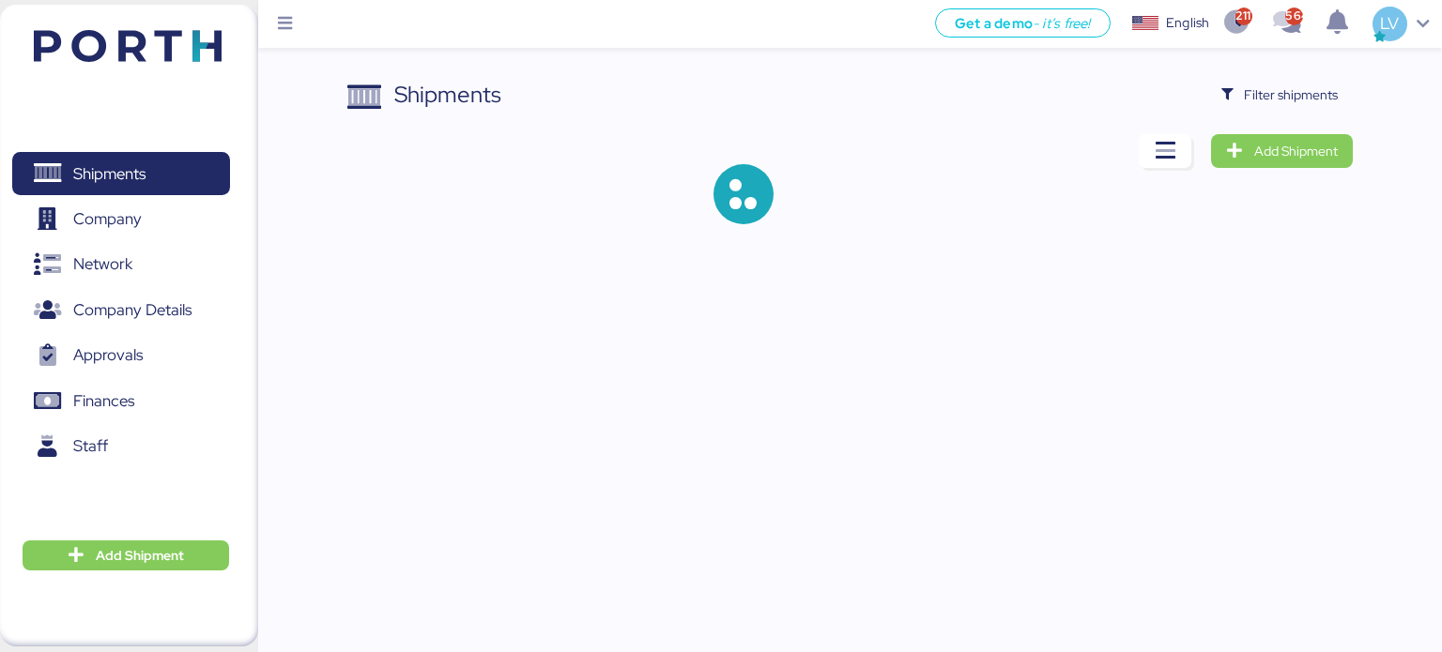
click at [1284, 74] on div "Shipments Filter shipments Add Shipment" at bounding box center [721, 127] width 1442 height 254
click at [1260, 112] on div "Shipments Filter shipments Add Shipment" at bounding box center [850, 166] width 1006 height 176
click at [1258, 106] on span "Filter shipments" at bounding box center [1279, 95] width 117 height 26
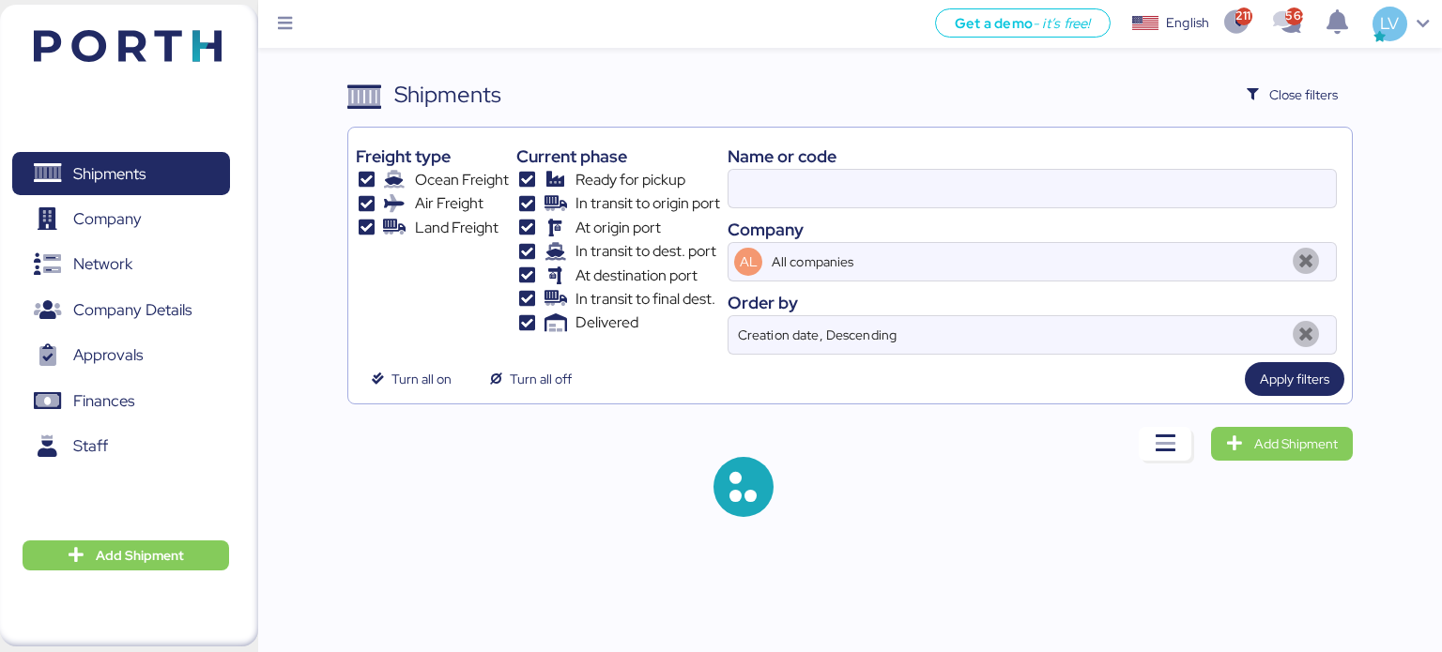
click at [1134, 159] on div "Name or code" at bounding box center [1032, 156] width 609 height 25
click at [1119, 207] on div at bounding box center [1032, 188] width 609 height 39
click at [1119, 207] on input at bounding box center [1032, 189] width 607 height 38
click at [1119, 207] on div at bounding box center [1032, 188] width 609 height 39
click at [1119, 207] on input at bounding box center [1032, 189] width 607 height 38
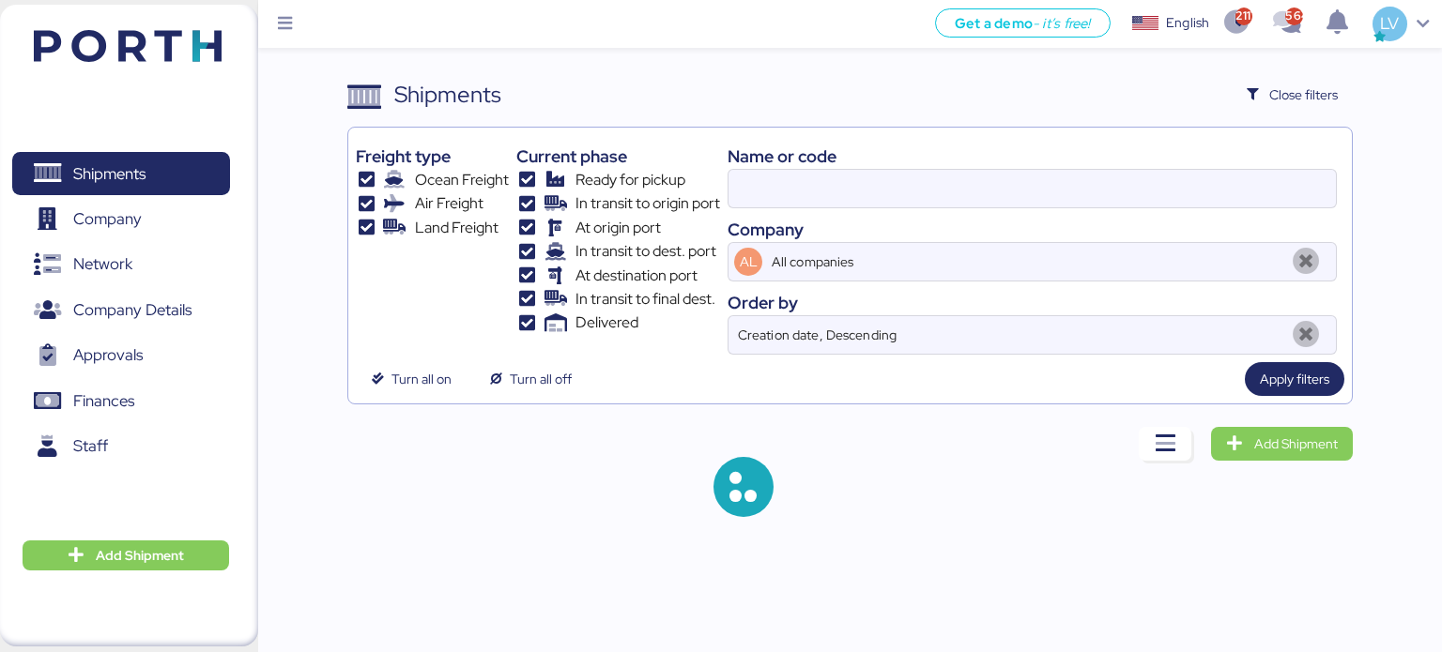
click at [1119, 207] on div at bounding box center [1032, 188] width 609 height 39
click at [1119, 207] on input at bounding box center [1032, 189] width 607 height 38
click at [1118, 206] on input at bounding box center [1032, 189] width 607 height 38
click at [1118, 206] on input "CNICB25007343" at bounding box center [1032, 189] width 607 height 38
paste input "O0052073"
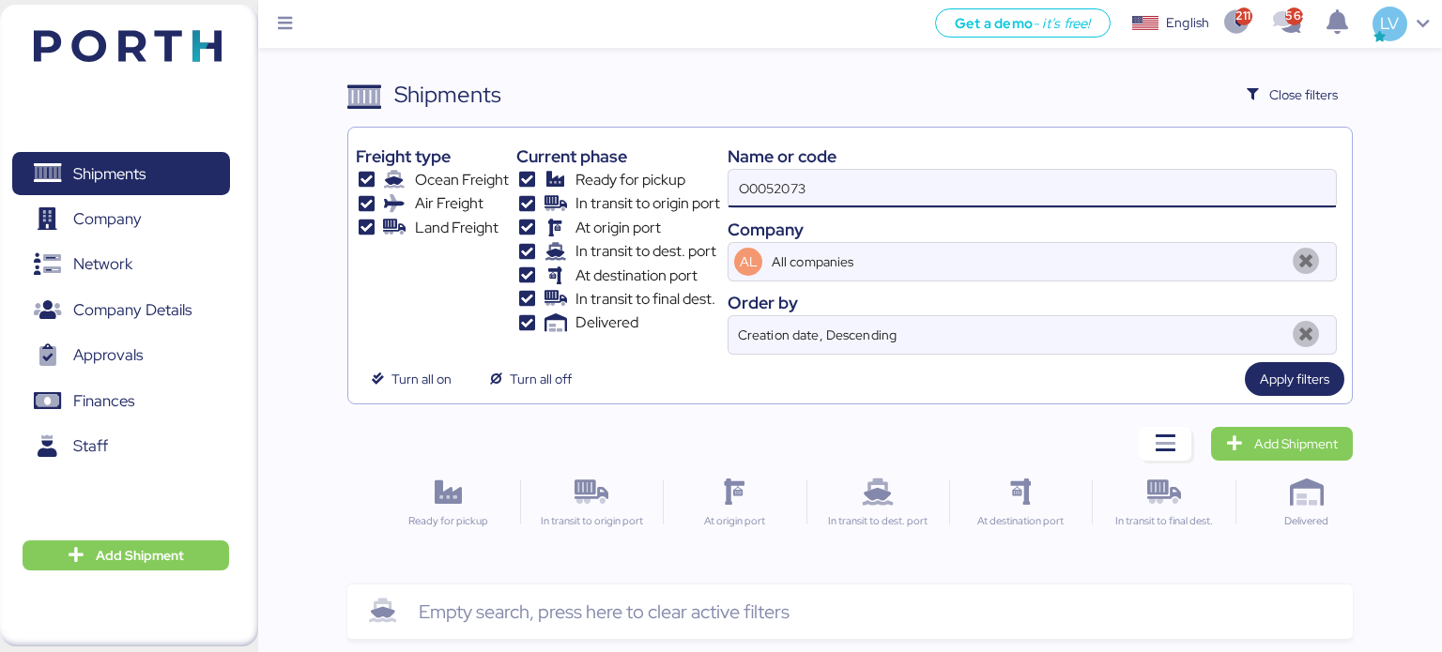
type input "O0052073"
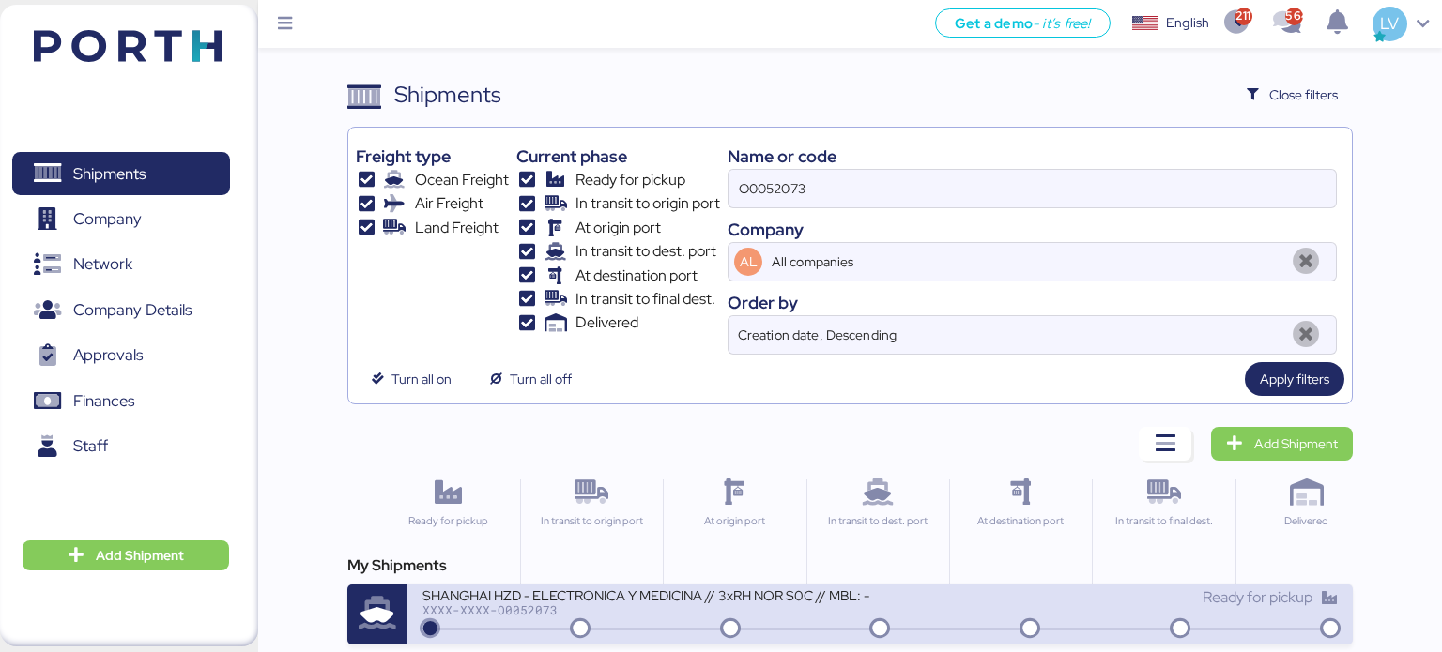
click at [735, 596] on div "SHANGHAI HZD - ELECTRONICA Y MEDICINA // 3xRH NOR S0C // MBL: - HBL: - BKG:" at bounding box center [647, 595] width 451 height 16
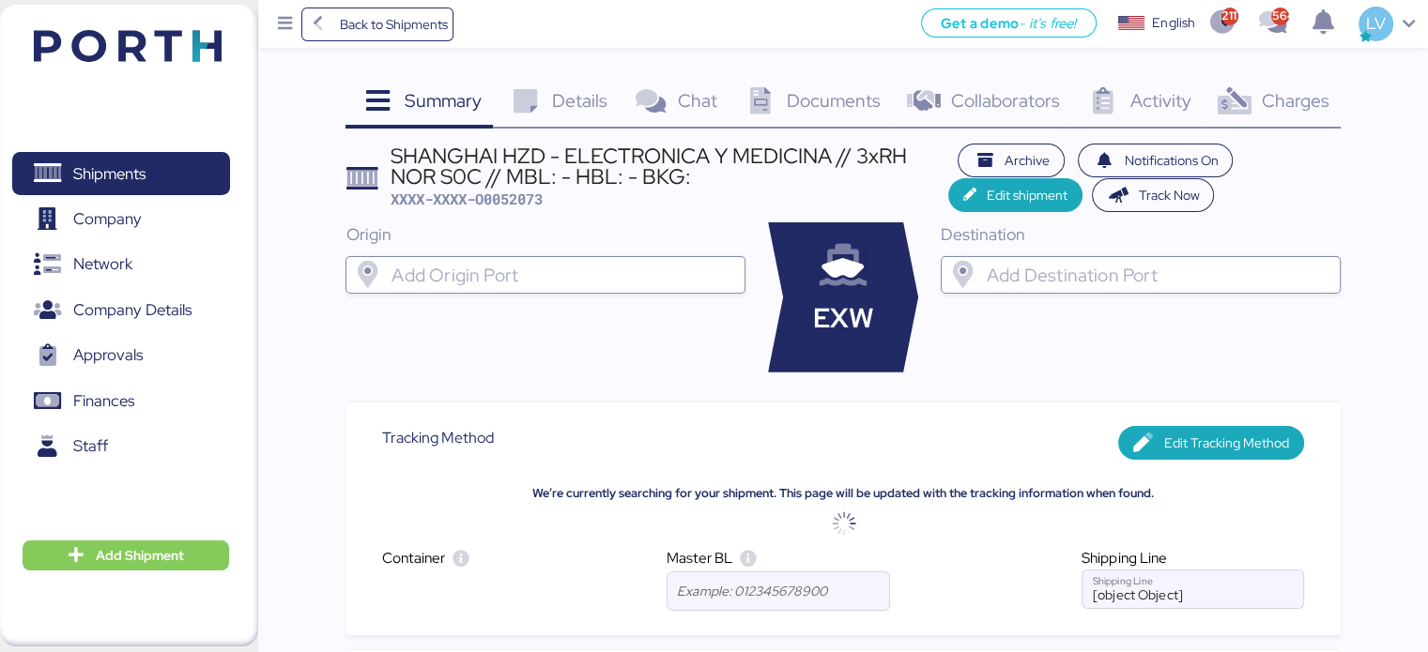
click at [555, 94] on span "Details" at bounding box center [579, 100] width 55 height 24
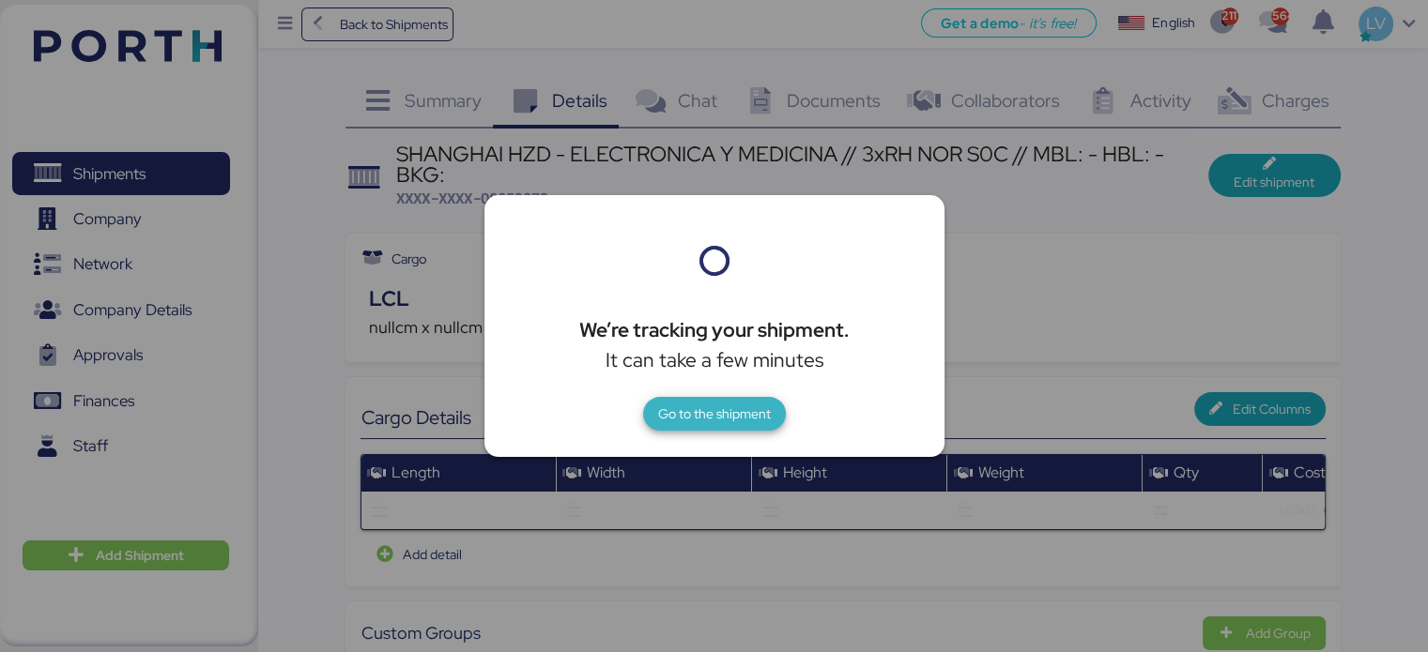
click at [706, 401] on span "Go to the shipment" at bounding box center [714, 414] width 113 height 26
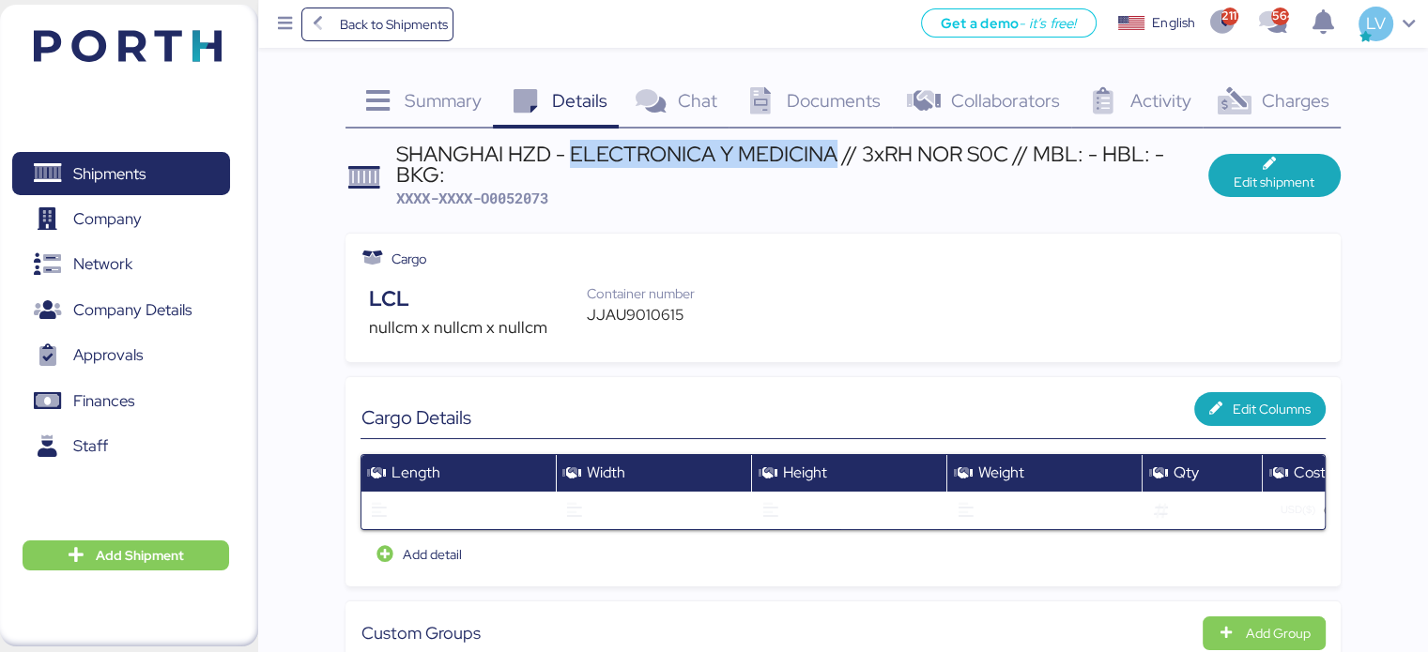
copy div "ELECTRONICA Y MEDICINA"
drag, startPoint x: 568, startPoint y: 161, endPoint x: 836, endPoint y: 164, distance: 267.6
click at [836, 164] on div "SHANGHAI HZD - ELECTRONICA Y MEDICINA // 3xRH NOR S0C // MBL: - HBL: - BKG:" at bounding box center [802, 165] width 812 height 42
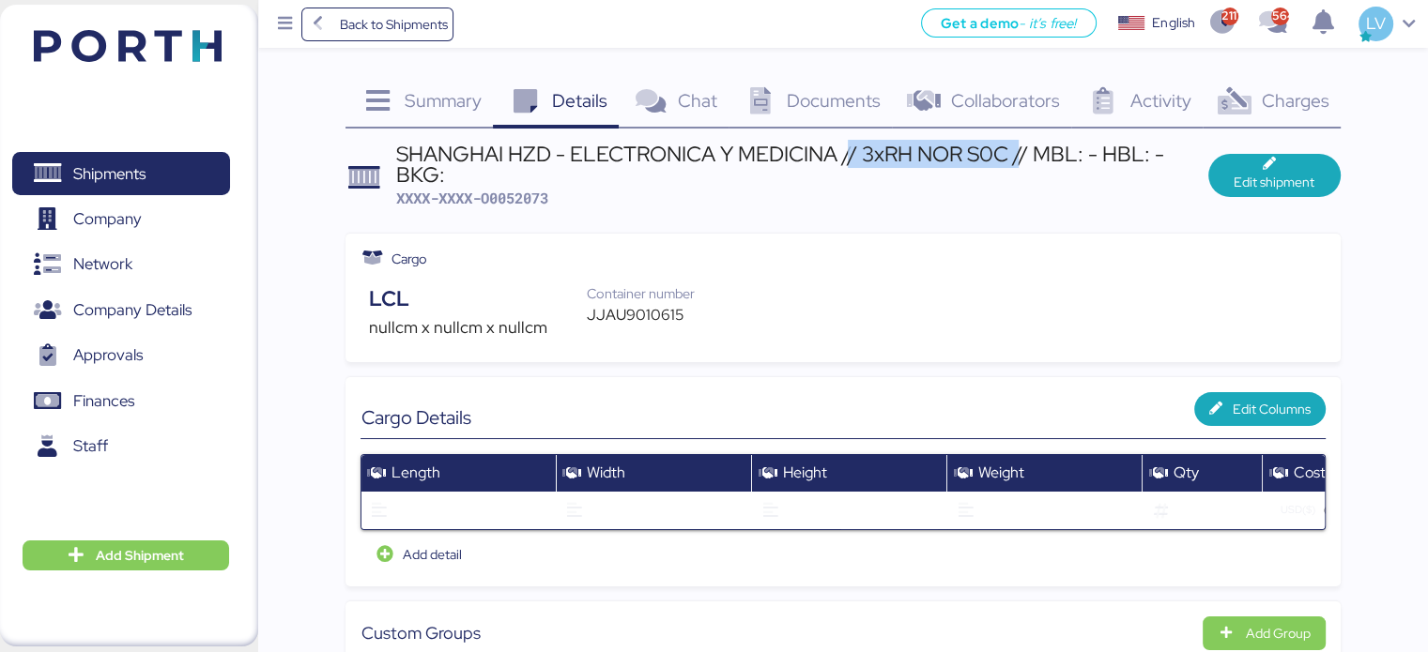
drag, startPoint x: 849, startPoint y: 153, endPoint x: 1021, endPoint y: 141, distance: 173.2
click at [1021, 144] on div "SHANGHAI HZD - ELECTRONICA Y MEDICINA // 3xRH NOR S0C // MBL: - HBL: - BKG:" at bounding box center [802, 165] width 812 height 42
click at [996, 149] on div "SHANGHAI HZD - ELECTRONICA Y MEDICINA // 3xRH NOR S0C // MBL: - HBL: - BKG:" at bounding box center [802, 165] width 812 height 42
drag, startPoint x: 1006, startPoint y: 149, endPoint x: 860, endPoint y: 162, distance: 147.0
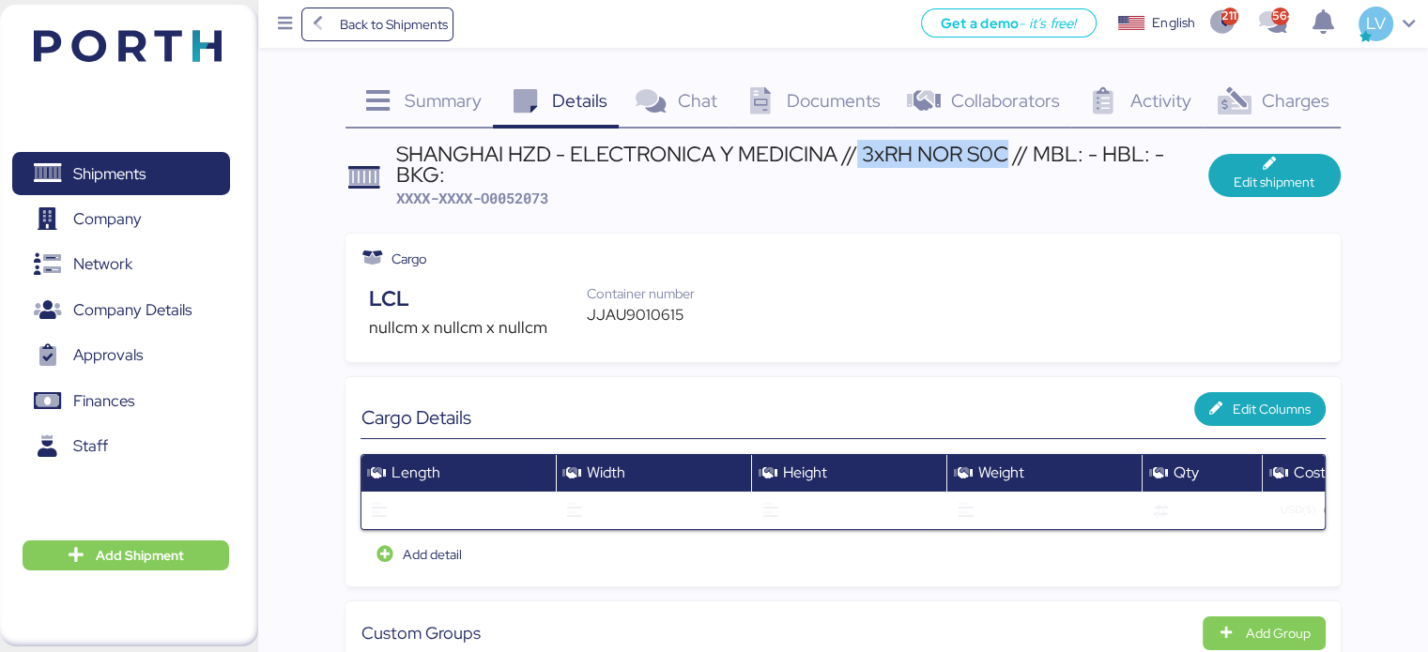
click at [860, 162] on div "SHANGHAI HZD - ELECTRONICA Y MEDICINA // 3xRH NOR S0C // MBL: - HBL: - BKG:" at bounding box center [802, 165] width 812 height 42
copy div "3xRH NOR S0C"
click at [974, 146] on div "SHANGHAI HZD - ELECTRONICA Y MEDICINA // 3xRH NOR S0C // MBL: - HBL: - BKG:" at bounding box center [802, 165] width 812 height 42
click at [826, 124] on div "Documents 0" at bounding box center [811, 103] width 164 height 51
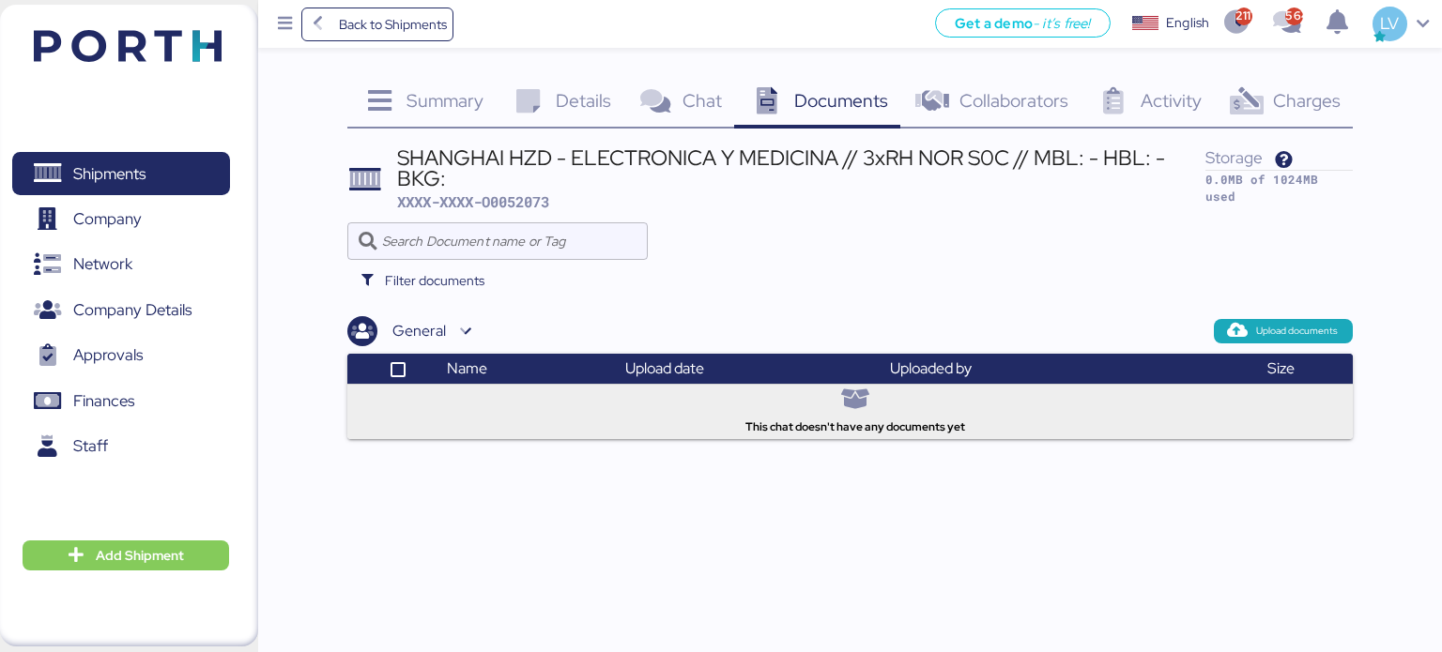
click at [537, 201] on span "XXXX-XXXX-O0052073" at bounding box center [473, 201] width 152 height 19
copy span "O0052073"
click at [462, 120] on div "Summary 0" at bounding box center [421, 103] width 149 height 51
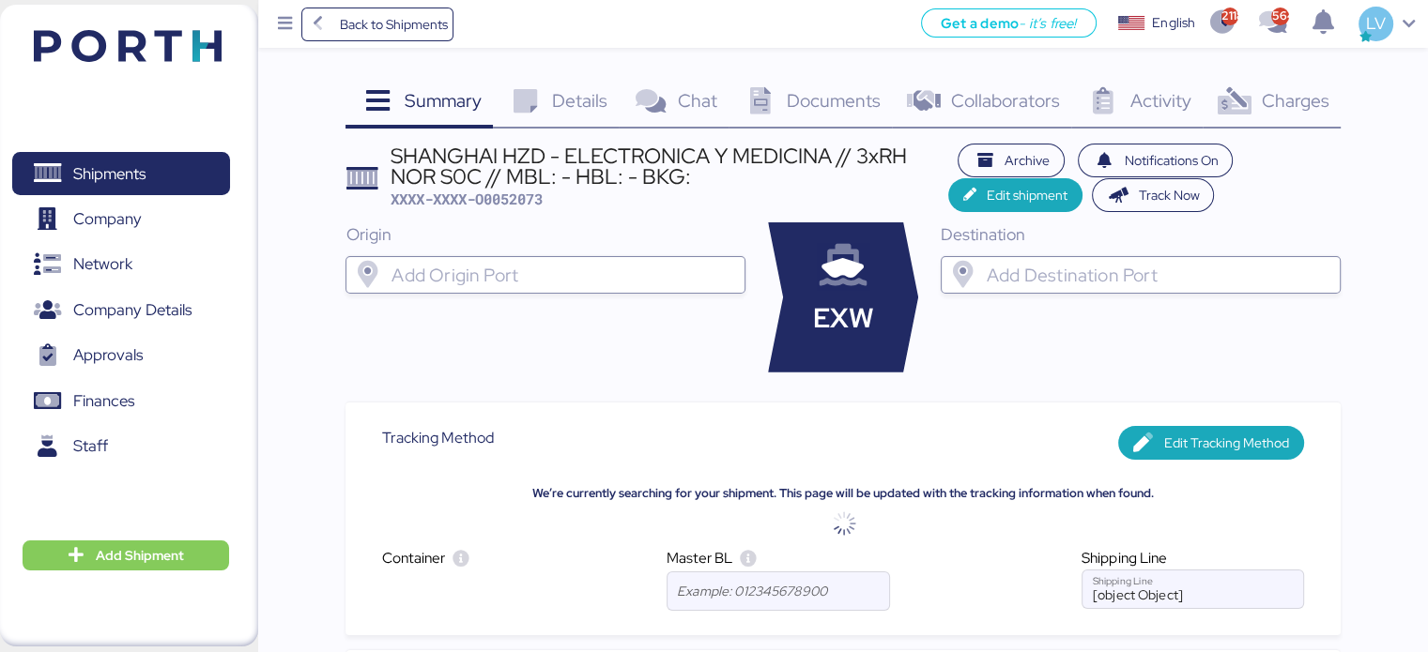
click at [554, 86] on div "Details 0" at bounding box center [556, 103] width 126 height 51
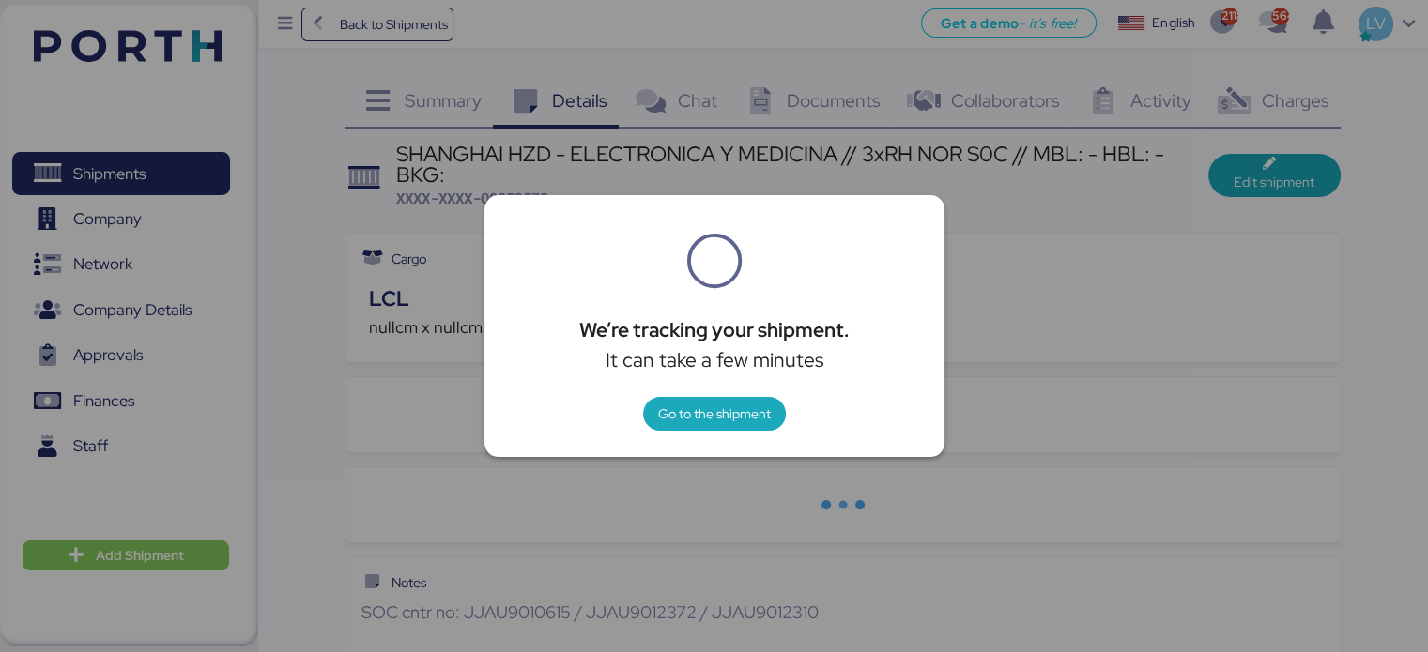
click at [696, 386] on div "We’re tracking your shipment. It can take a few minutes Go to the shipment" at bounding box center [714, 326] width 460 height 262
click at [690, 407] on span "Go to the shipment" at bounding box center [714, 414] width 113 height 23
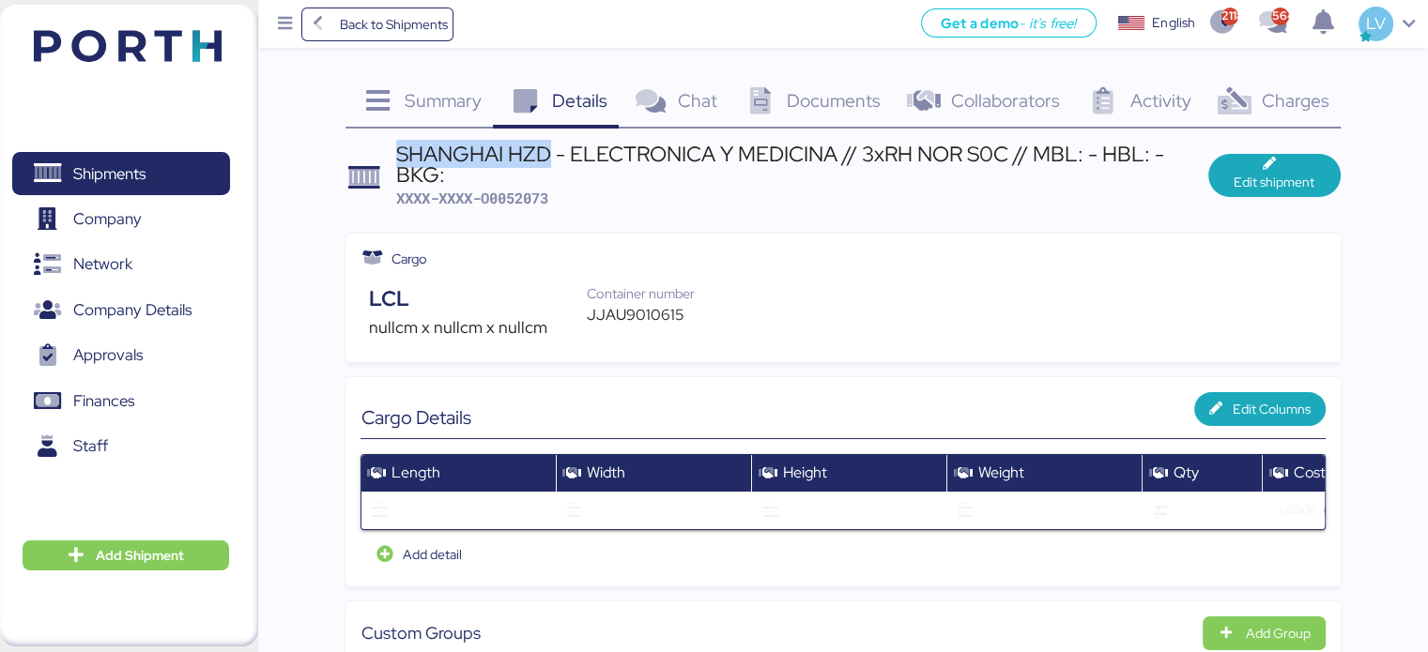
drag, startPoint x: 552, startPoint y: 149, endPoint x: 388, endPoint y: 146, distance: 164.3
click at [388, 146] on header "SHANGHAI HZD - ELECTRONICA Y MEDICINA // 3xRH NOR S0C // MBL: - HBL: - BKG: XXX…" at bounding box center [842, 176] width 994 height 65
copy div "SHANGHAI HZD"
click at [360, 32] on span "Back to Shipments" at bounding box center [393, 24] width 108 height 23
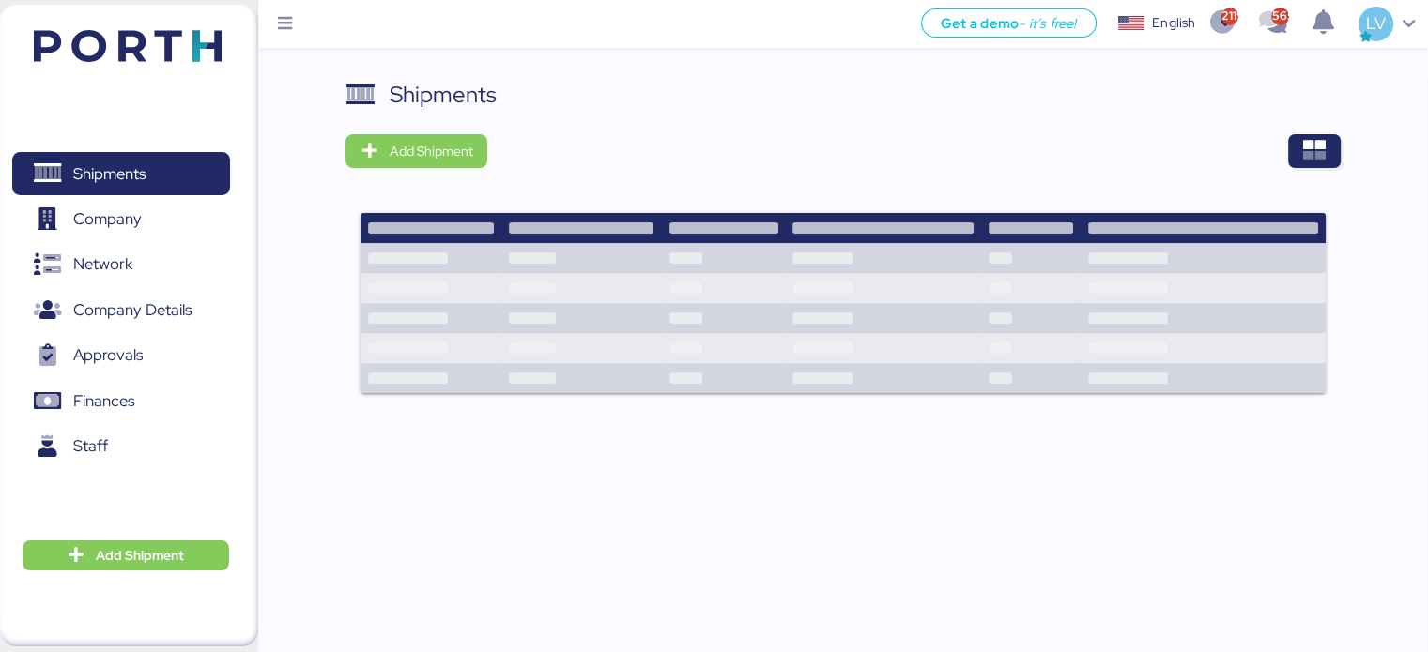
click at [1292, 174] on div "Shipments Add Shipment" at bounding box center [842, 248] width 994 height 340
click at [1305, 153] on icon "button" at bounding box center [1314, 151] width 23 height 23
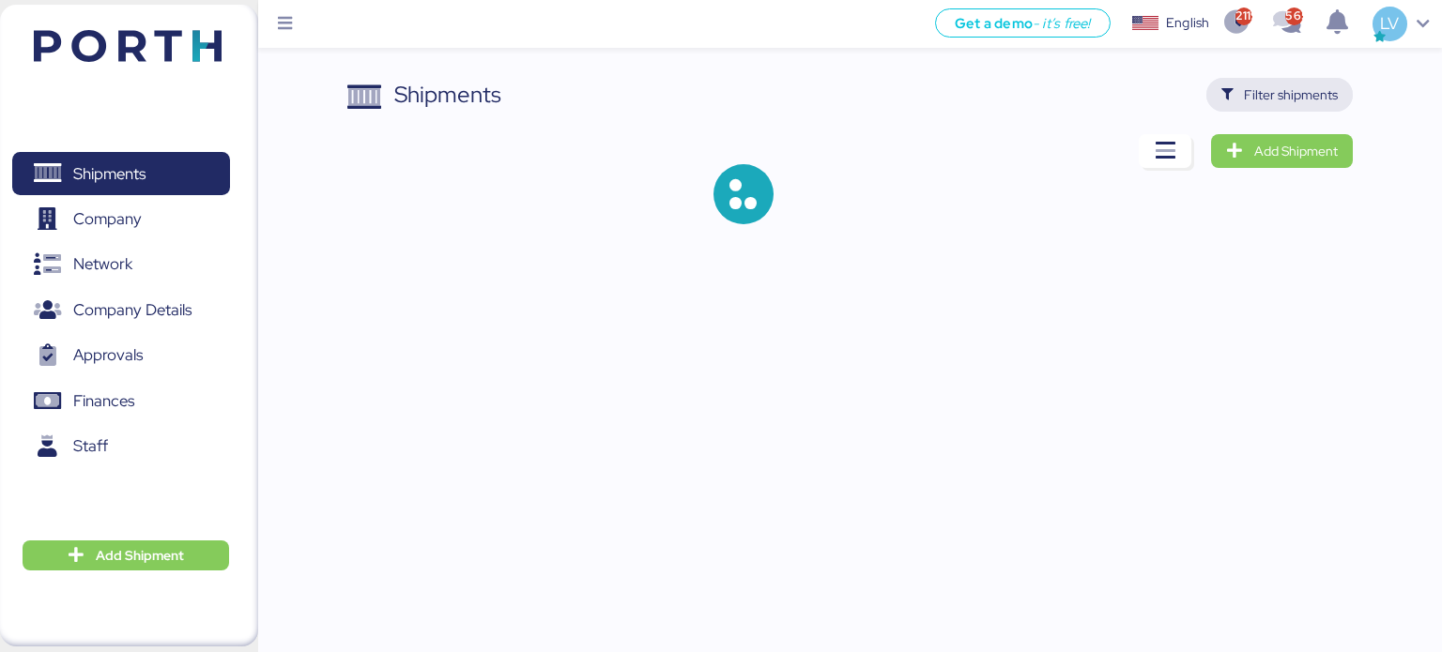
click at [1270, 85] on span "Filter shipments" at bounding box center [1291, 95] width 94 height 23
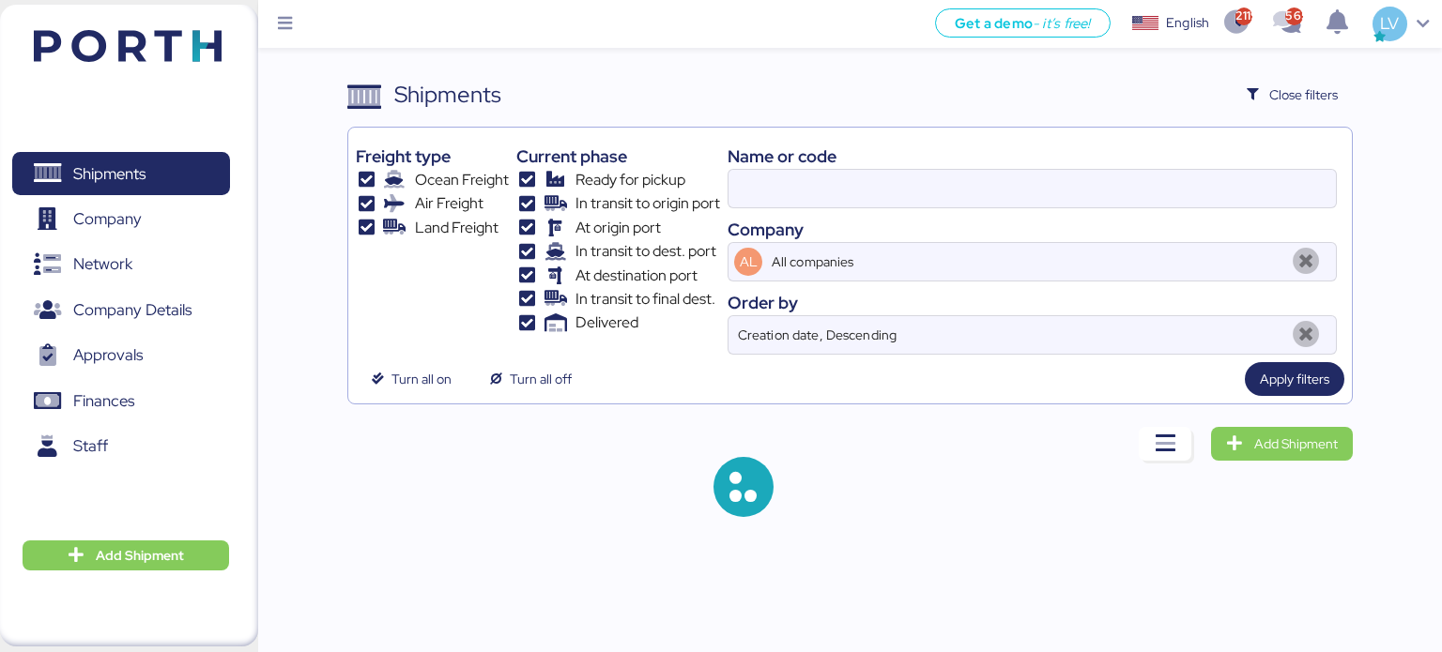
click at [1117, 214] on div "Name or code Company AL All companies Order by Creation date, Descending" at bounding box center [1032, 245] width 609 height 220
click at [1116, 209] on div "Name or code Company AL All companies Order by Creation date, Descending" at bounding box center [1032, 245] width 609 height 220
click at [1102, 176] on input at bounding box center [1032, 189] width 607 height 38
paste input "O0052058"
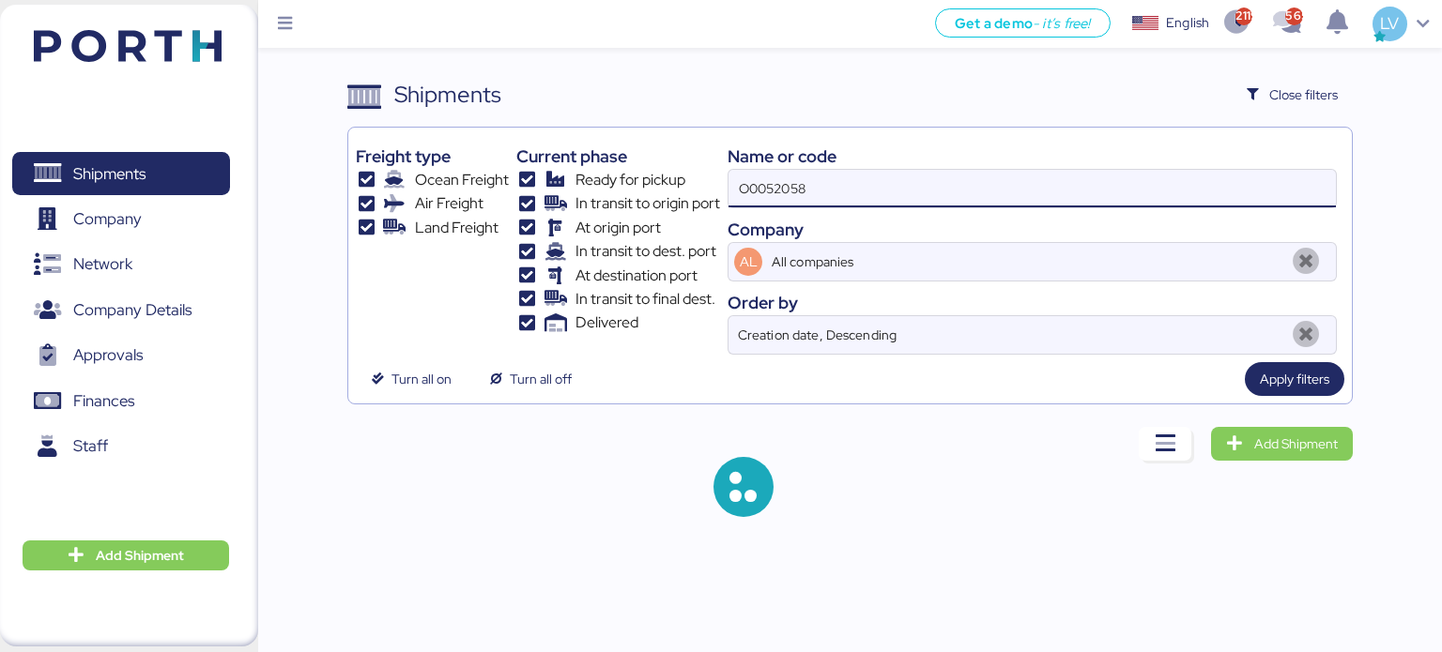
type input "O0052058"
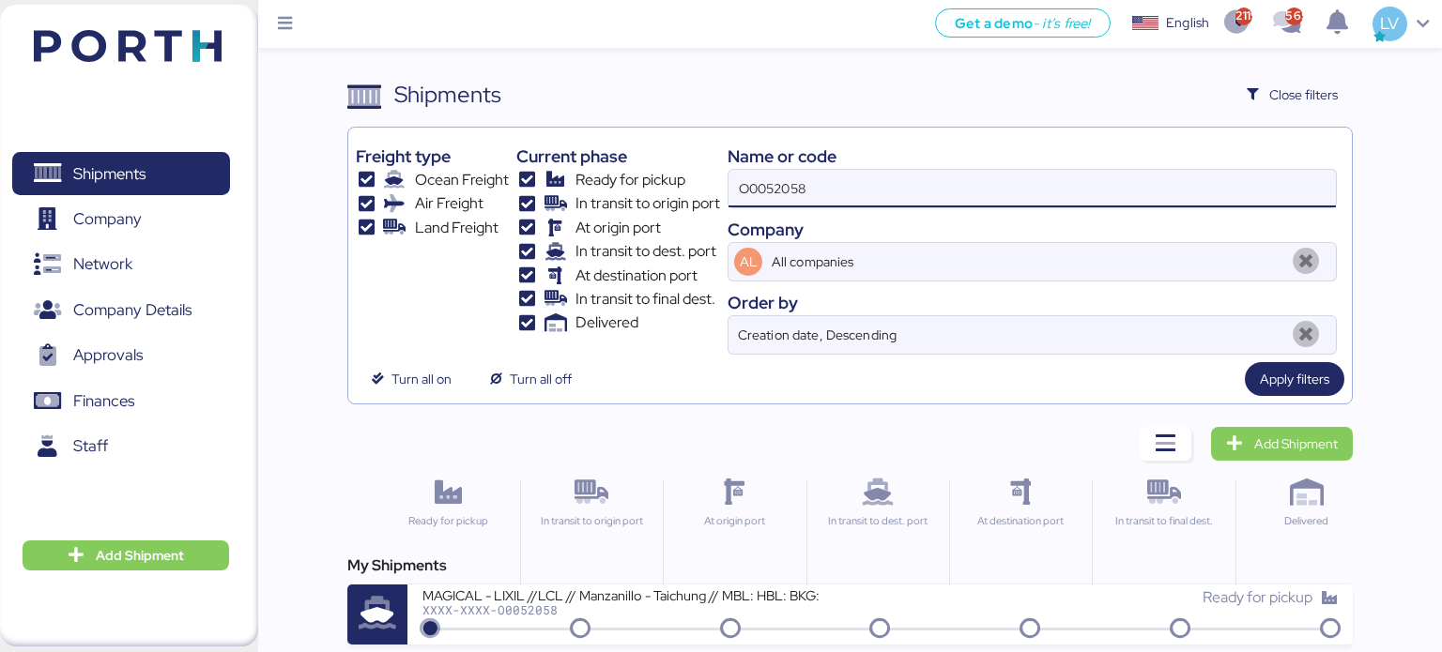
click at [591, 576] on div "My Shipments MAGICAL - LIXIL //LCL // Manzanillo - Taichung // MBL: HBL: BKG: X…" at bounding box center [850, 600] width 1006 height 90
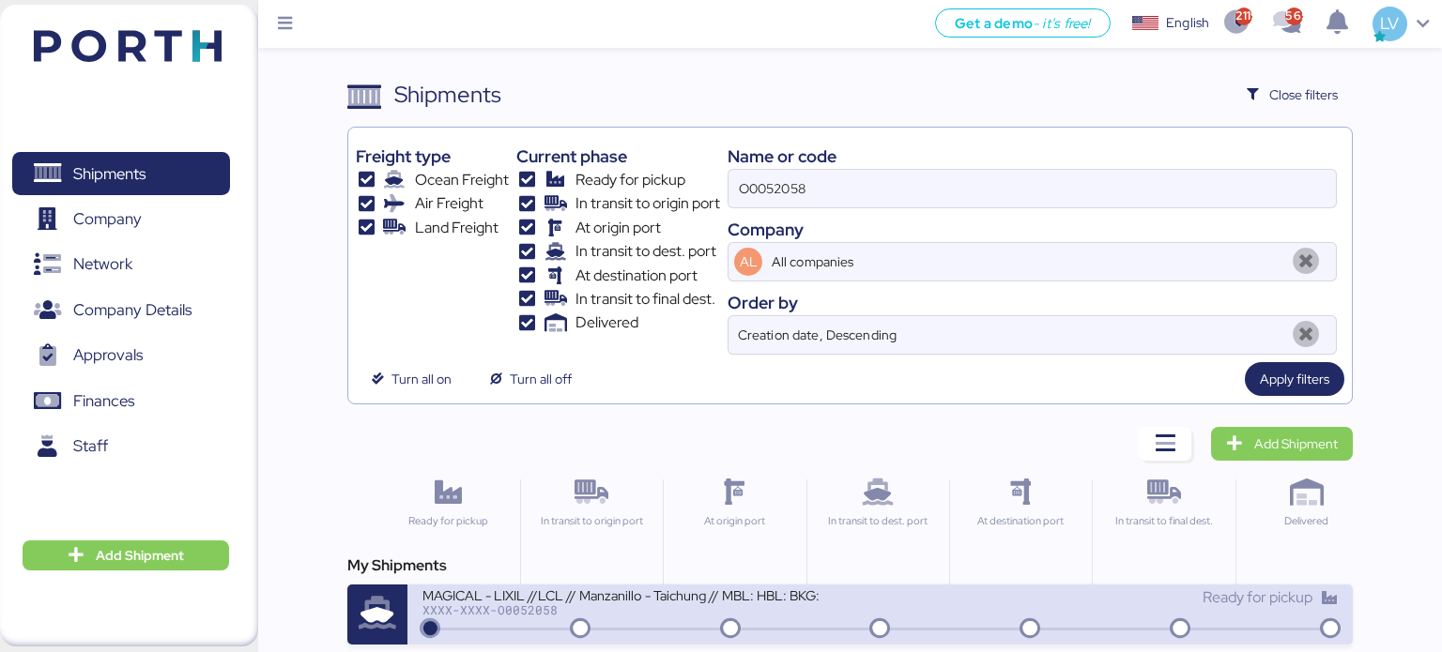
click at [601, 597] on div "MAGICAL - LIXIL //LCL // Manzanillo - Taichung // MBL: HBL: BKG:" at bounding box center [647, 595] width 451 height 16
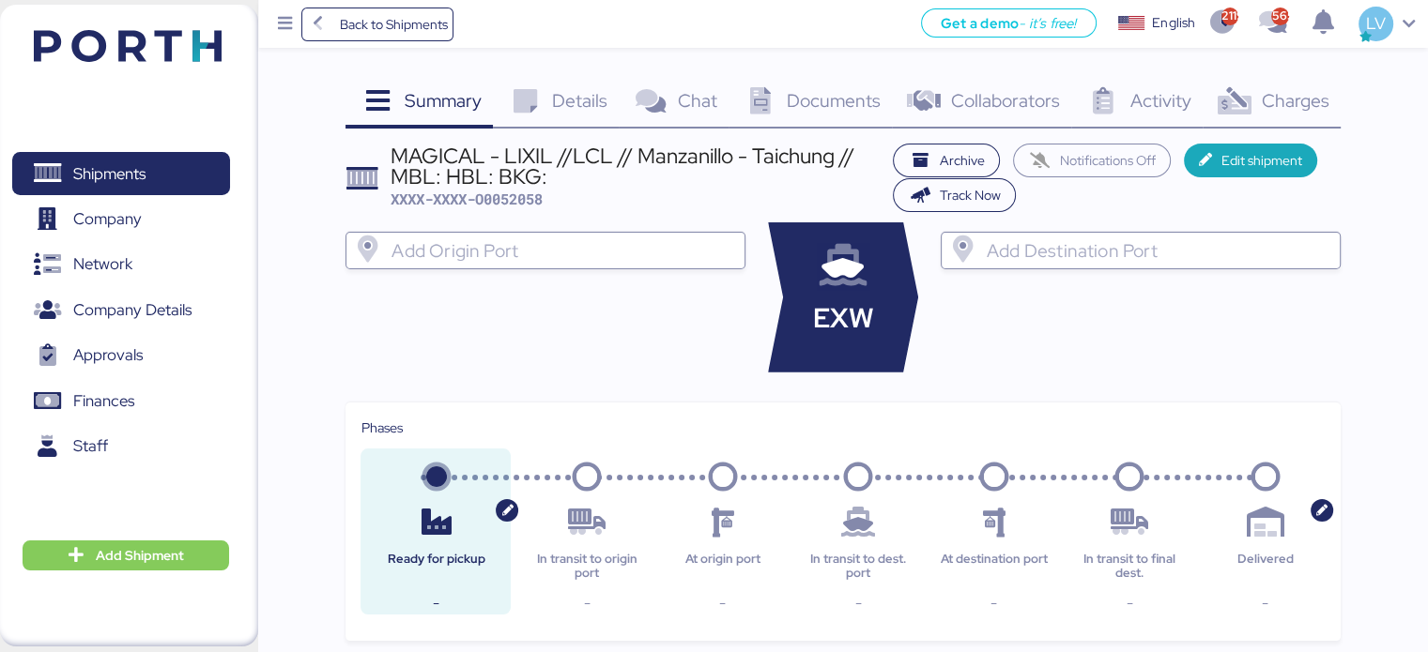
click at [590, 103] on span "Details" at bounding box center [579, 100] width 55 height 24
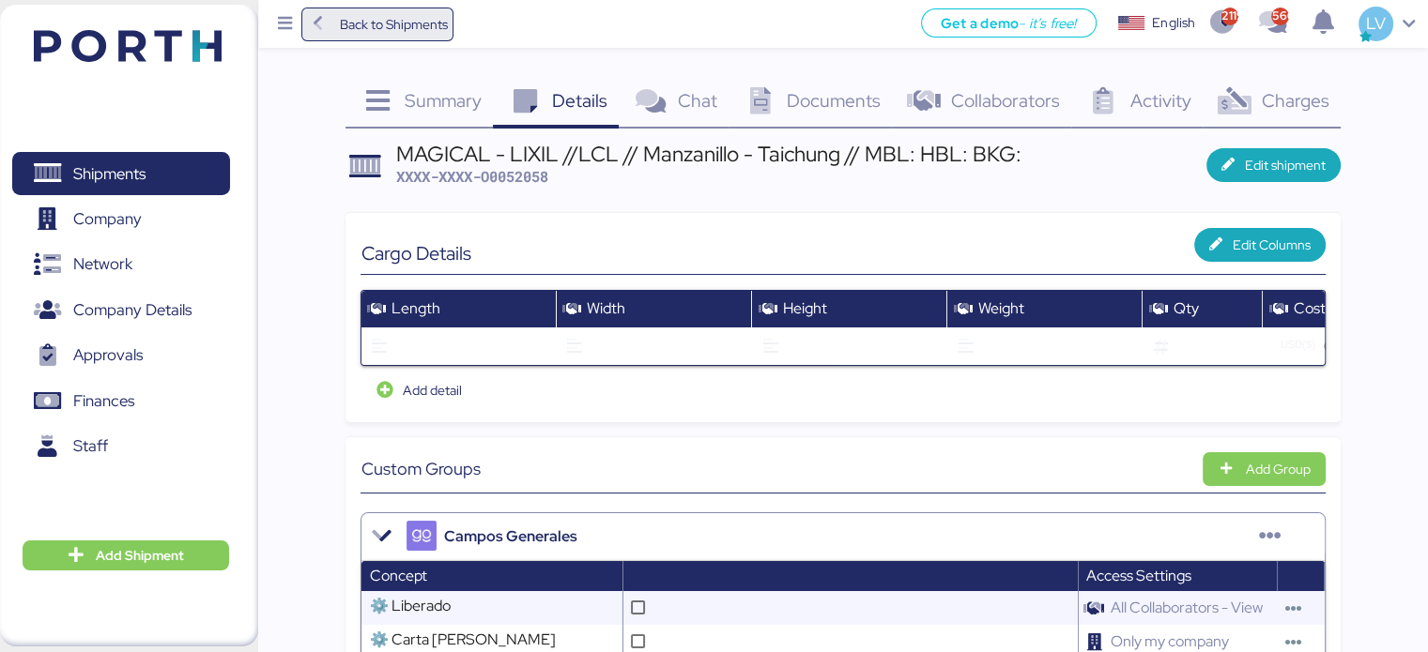
click at [394, 16] on span "Back to Shipments" at bounding box center [393, 24] width 108 height 23
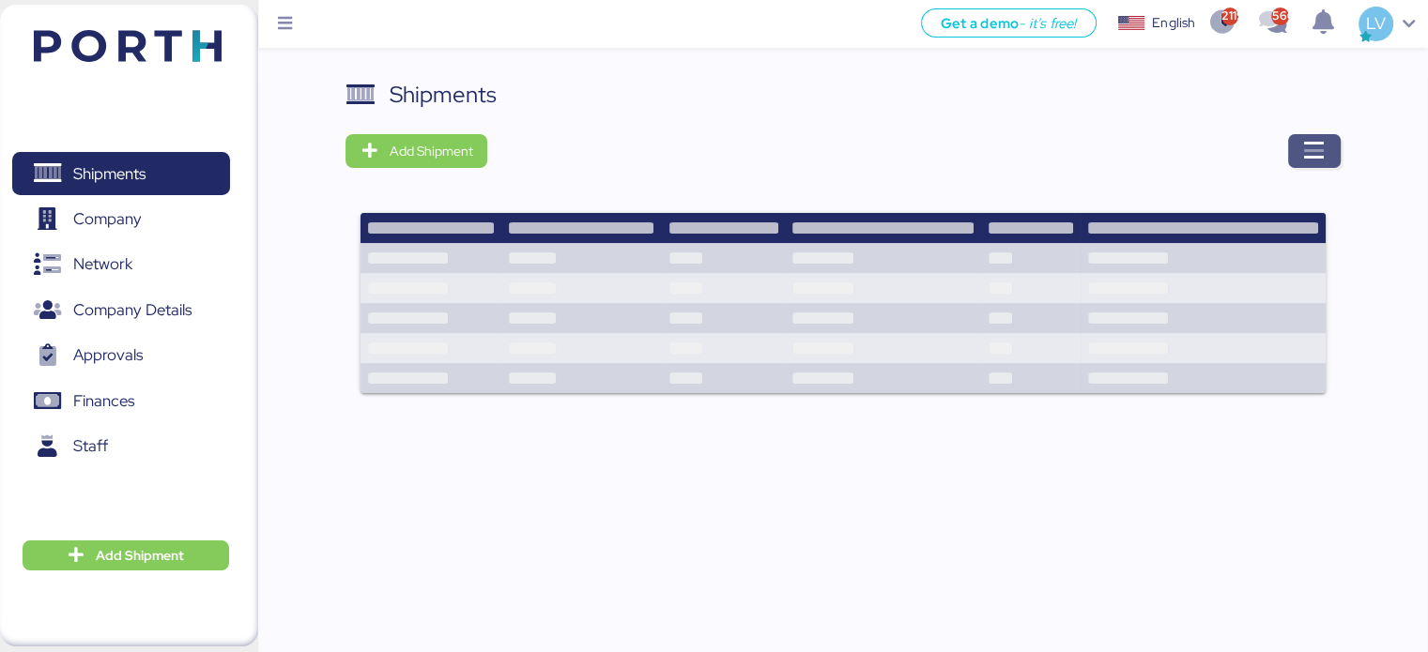
click at [1320, 147] on icon "button" at bounding box center [1314, 151] width 23 height 23
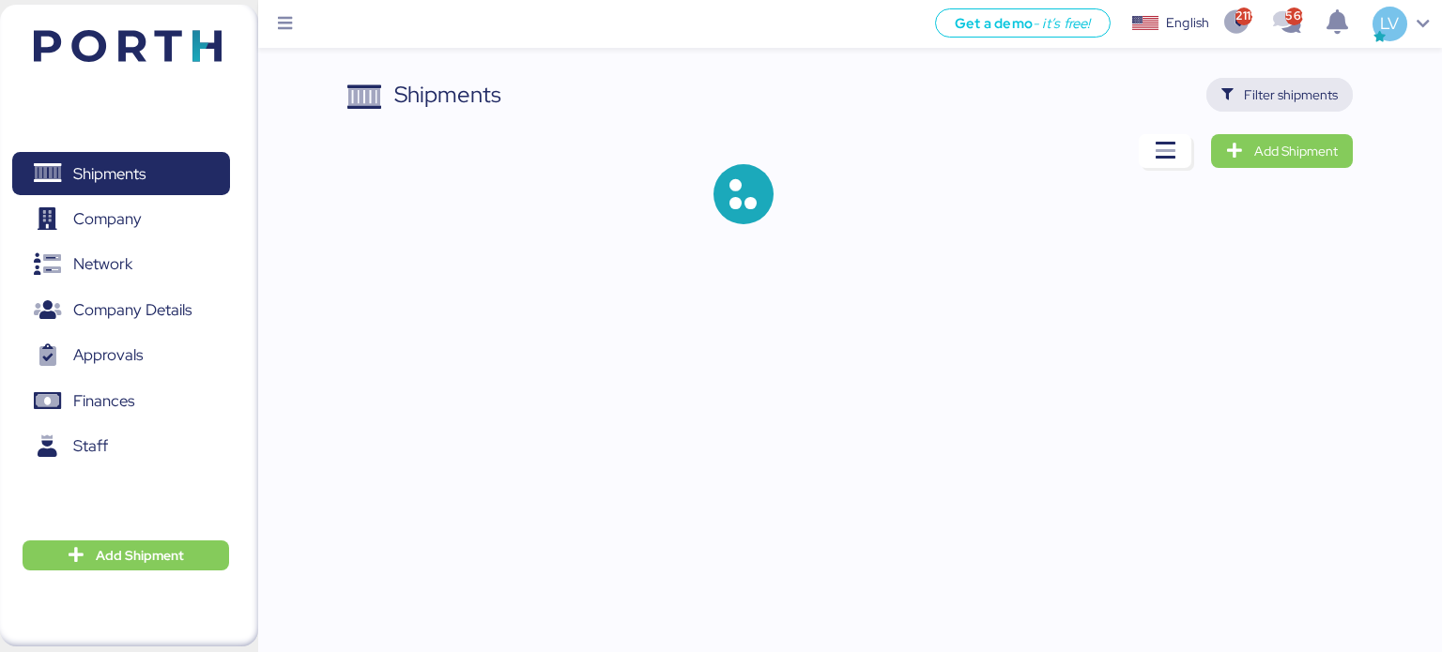
click at [1298, 93] on span "Filter shipments" at bounding box center [1291, 95] width 94 height 23
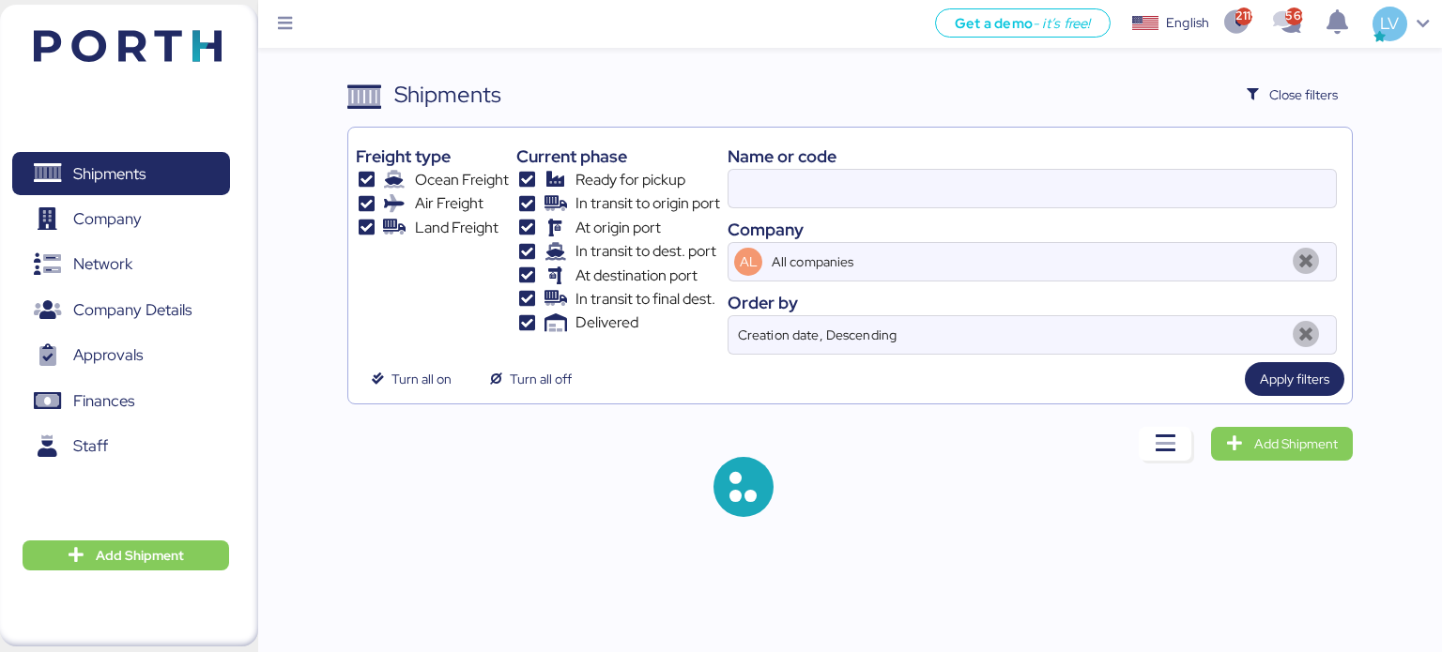
click at [1093, 167] on div "Name or code" at bounding box center [1032, 156] width 609 height 25
click at [1084, 176] on input at bounding box center [1032, 189] width 607 height 38
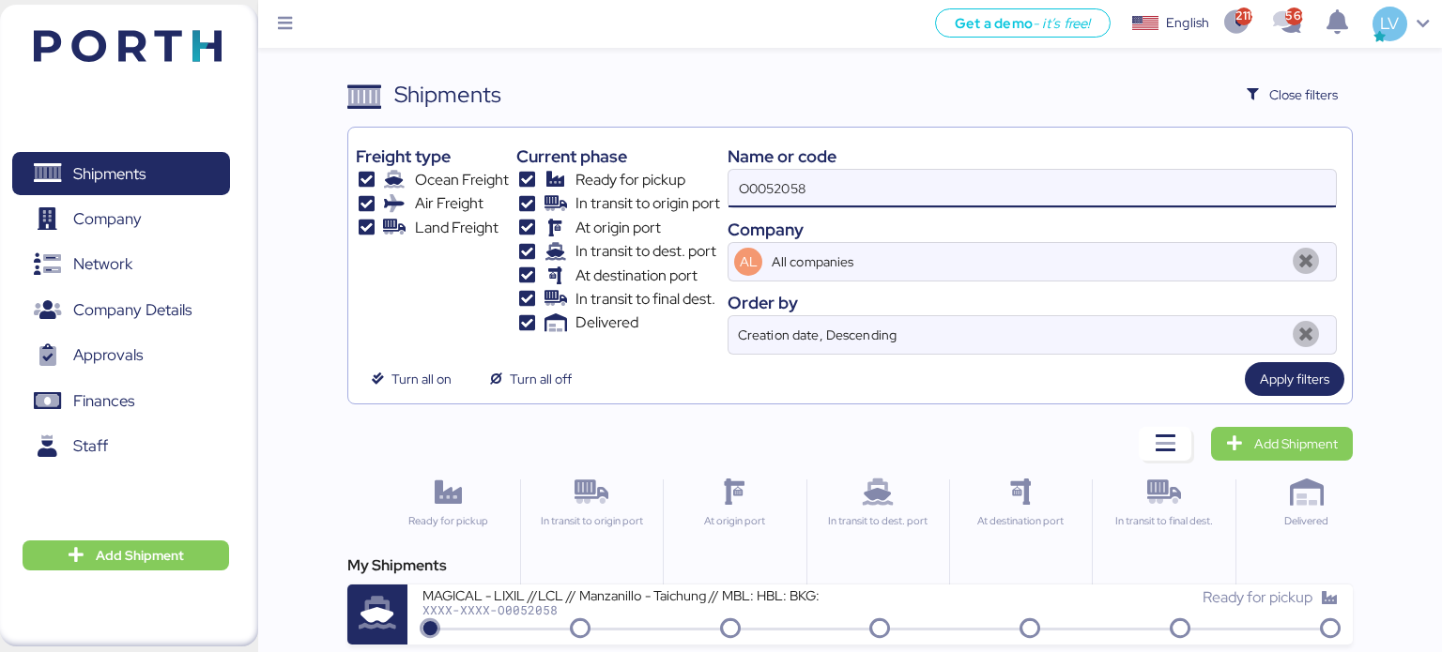
click at [834, 184] on input "O0052058" at bounding box center [1032, 189] width 607 height 38
type input "O0052073"
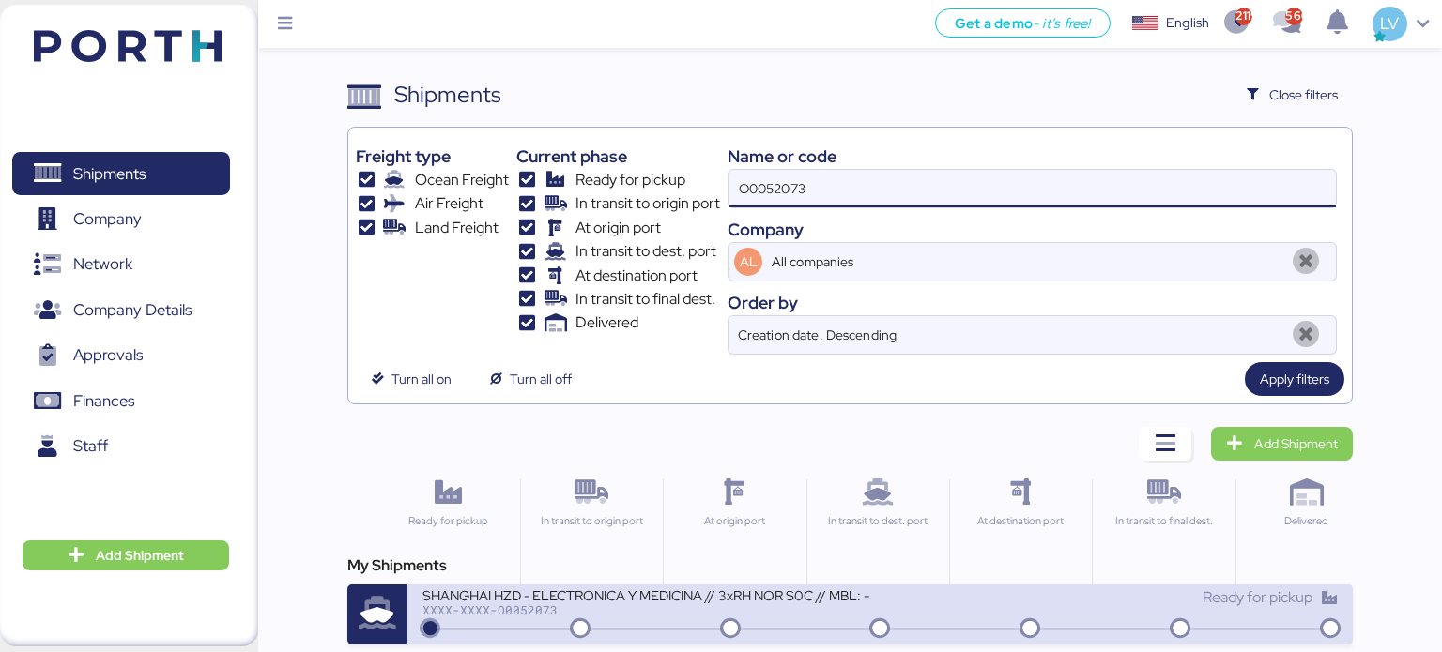
click at [663, 607] on div "XXXX-XXXX-O0052073" at bounding box center [647, 610] width 451 height 13
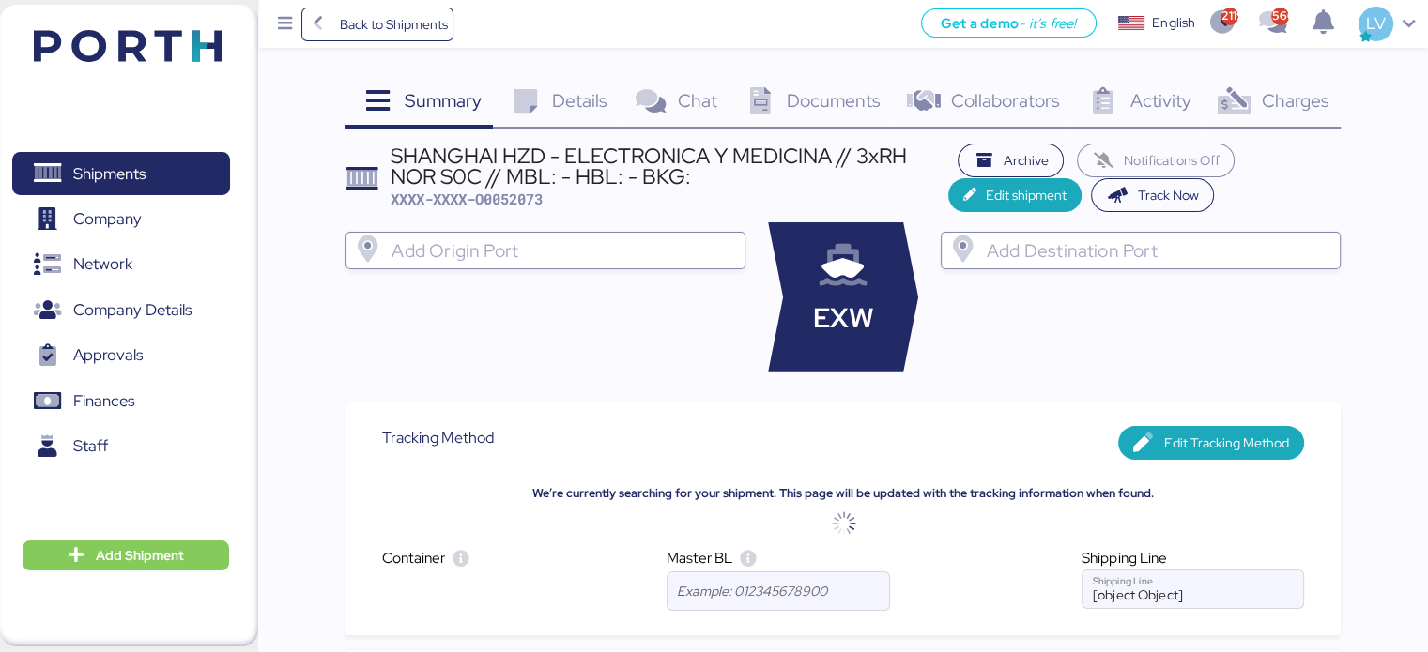
click at [1310, 91] on span "Charges" at bounding box center [1295, 100] width 68 height 24
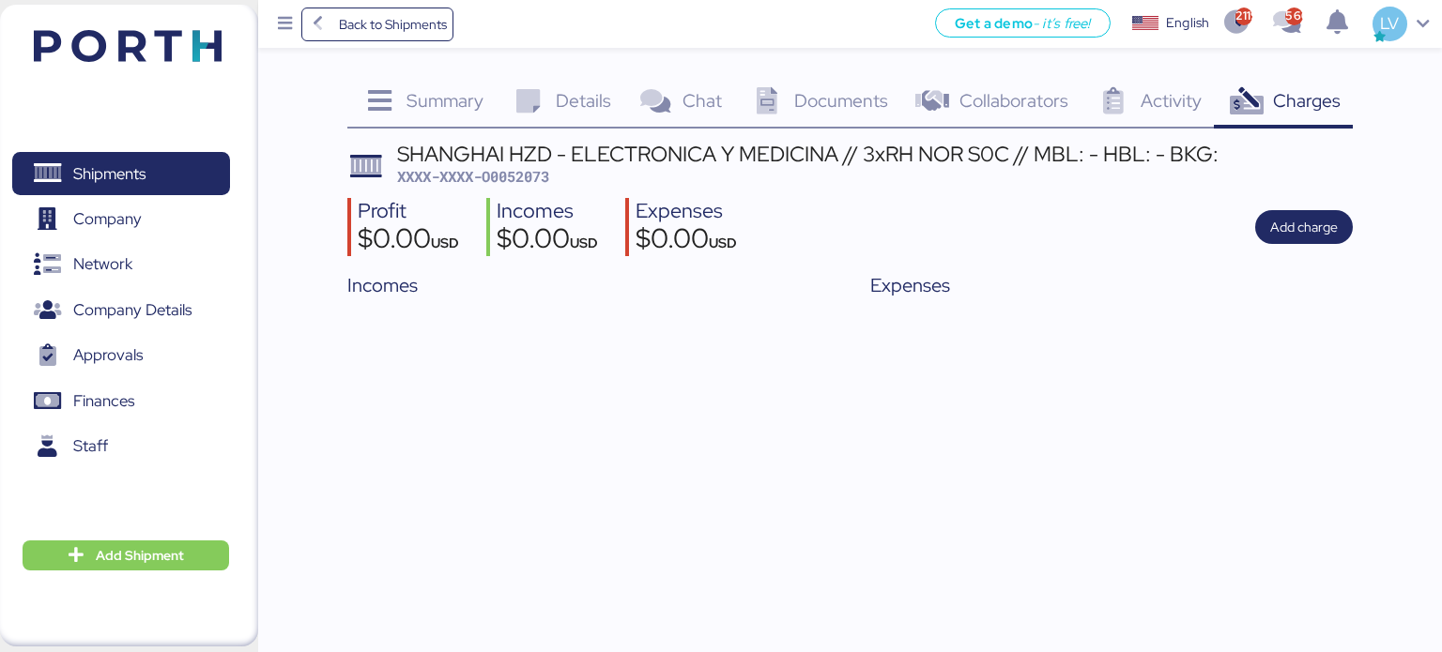
click at [816, 98] on span "Documents" at bounding box center [841, 100] width 94 height 24
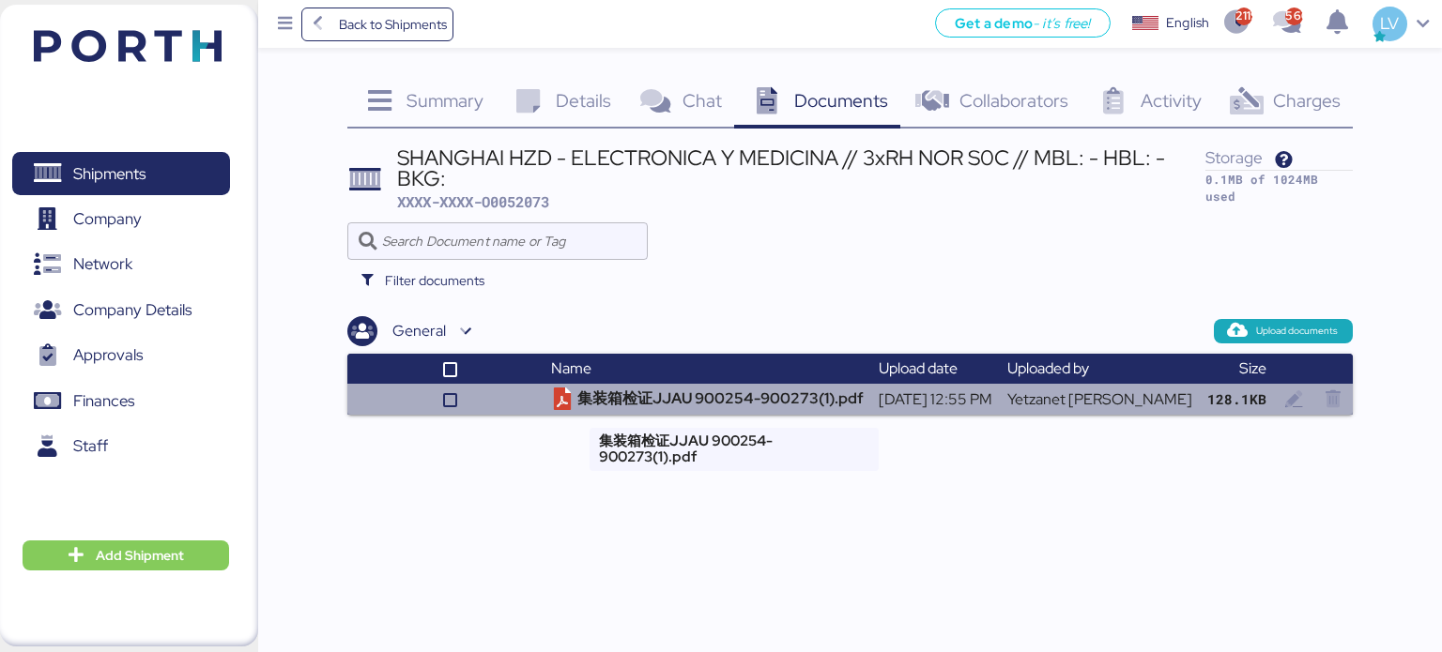
click at [691, 394] on td "集装箱检证JJAU 900254-900273(1).pdf" at bounding box center [708, 399] width 328 height 31
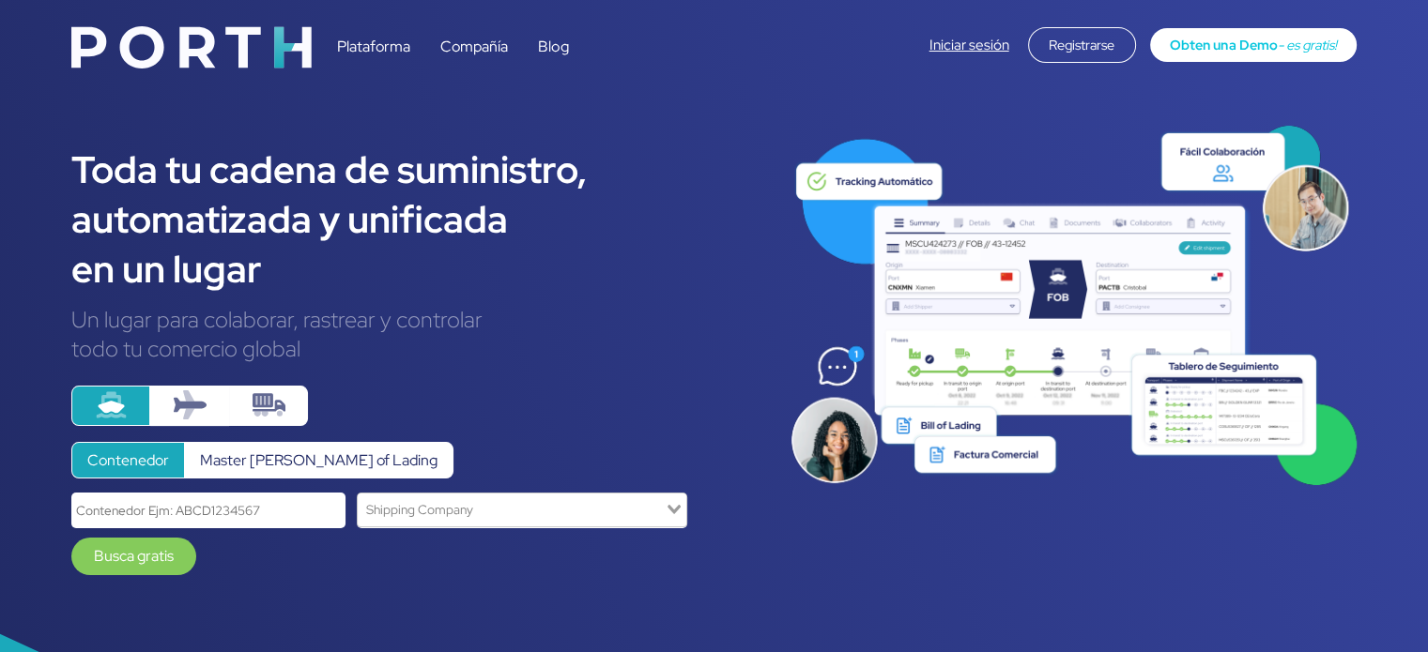
click at [972, 39] on link "Iniciar sesión" at bounding box center [969, 45] width 80 height 19
